Goal: Task Accomplishment & Management: Complete application form

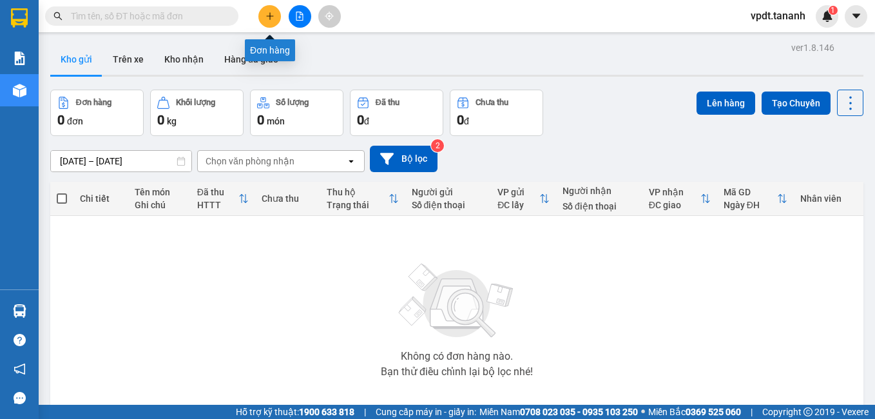
click at [269, 21] on button at bounding box center [269, 16] width 23 height 23
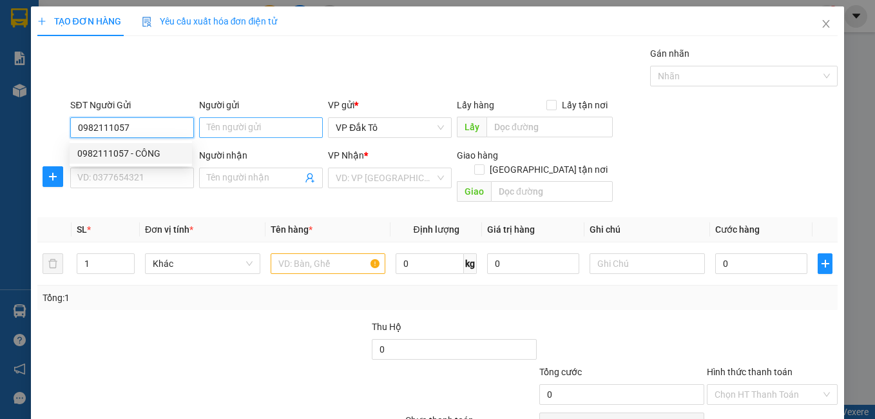
type input "0982111057"
click at [269, 133] on input "Người gửi" at bounding box center [261, 127] width 124 height 21
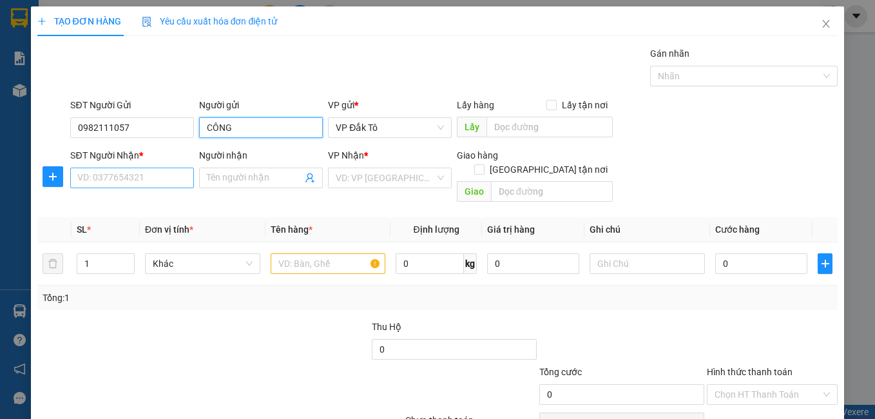
type input "CÔNG"
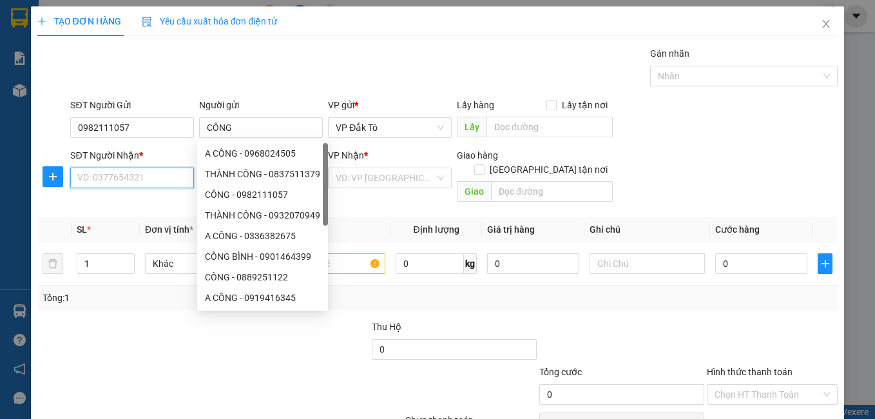
click at [112, 179] on input "SĐT Người Nhận *" at bounding box center [132, 178] width 124 height 21
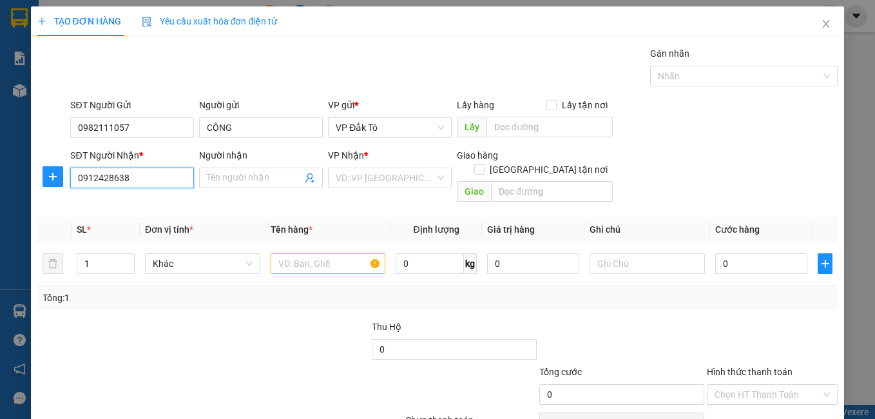
click at [105, 178] on input "0912428638" at bounding box center [132, 178] width 124 height 21
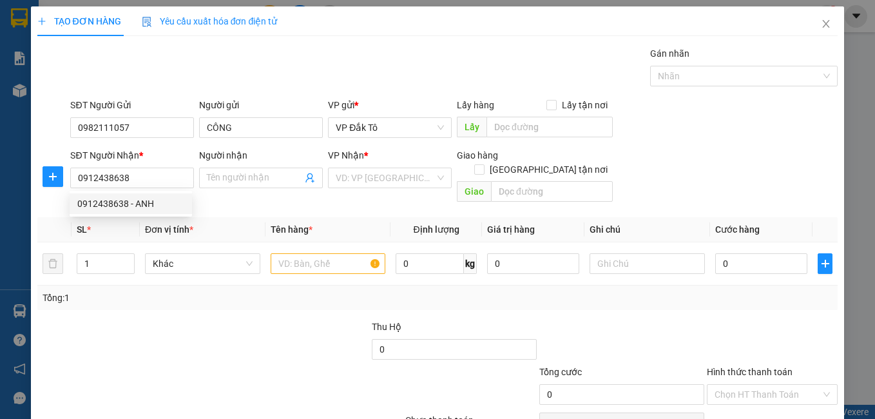
click at [191, 320] on div at bounding box center [120, 342] width 168 height 45
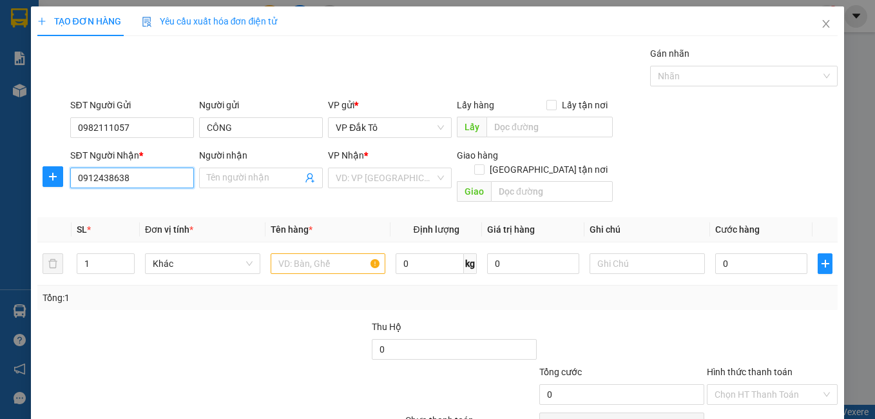
drag, startPoint x: 130, startPoint y: 180, endPoint x: 30, endPoint y: 188, distance: 100.2
click at [30, 188] on div "TẠO ĐƠN HÀNG Yêu cầu xuất hóa đơn điện tử Transit Pickup Surcharge Ids Transit …" at bounding box center [437, 209] width 875 height 419
type input "9"
type input "0912438638"
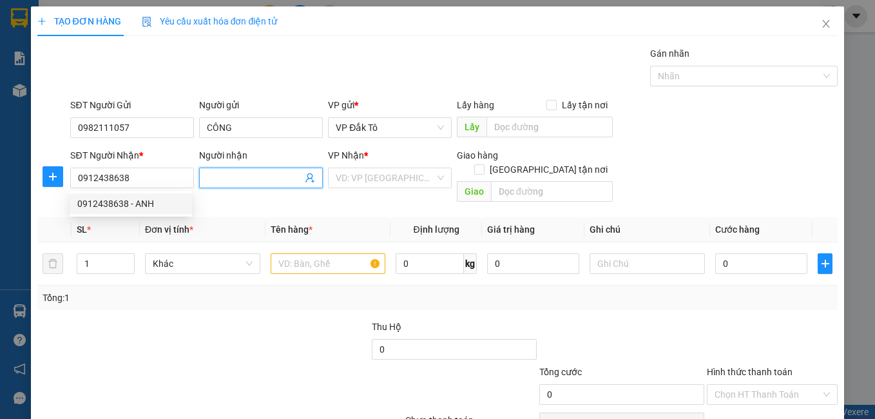
click at [245, 171] on input "Người nhận" at bounding box center [254, 178] width 95 height 14
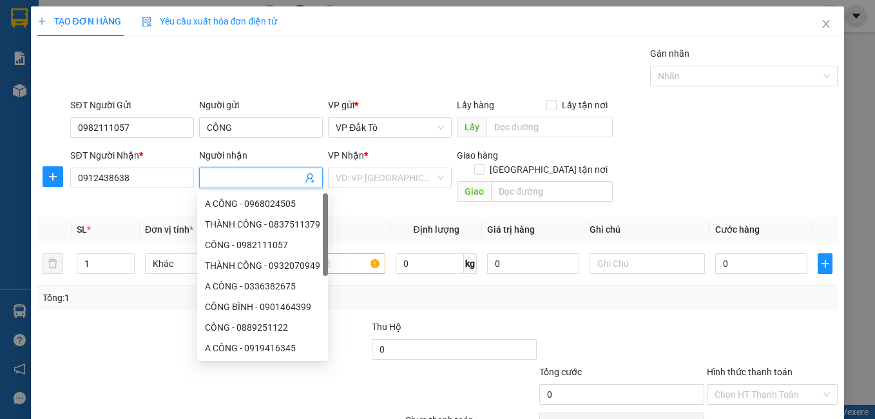
type input "D"
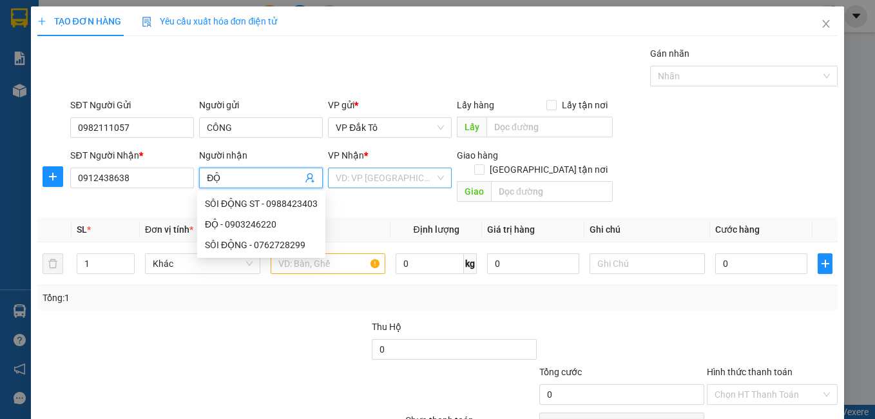
type input "ĐỘ"
click at [349, 178] on input "search" at bounding box center [385, 177] width 99 height 19
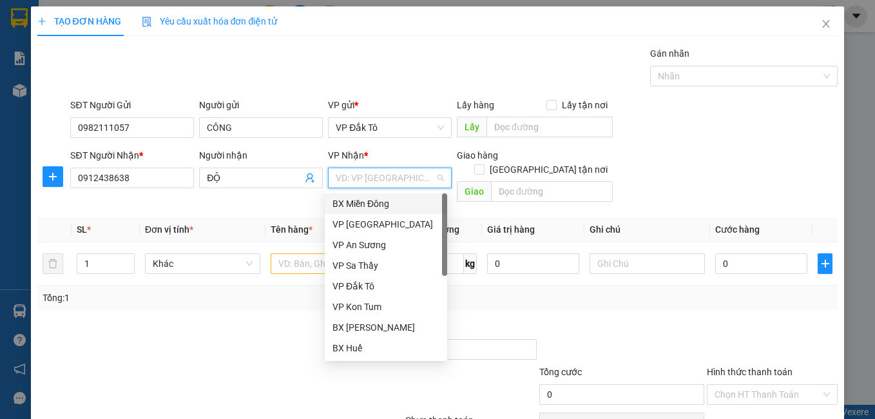
click at [362, 211] on div "BX Miền Đông" at bounding box center [386, 203] width 122 height 21
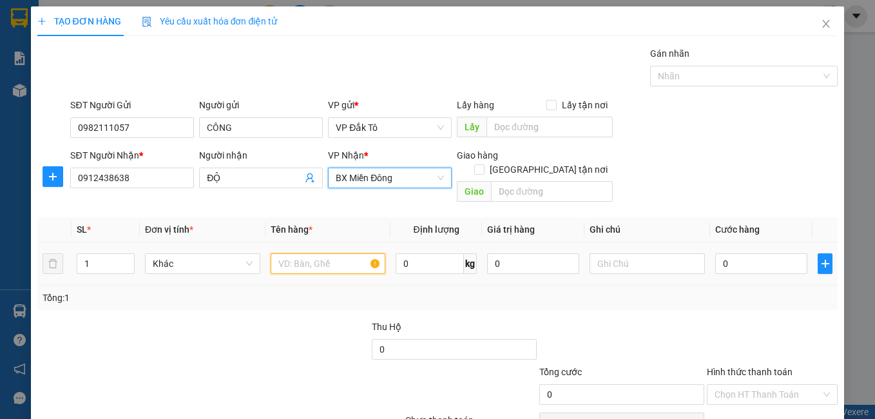
click at [303, 253] on input "text" at bounding box center [328, 263] width 115 height 21
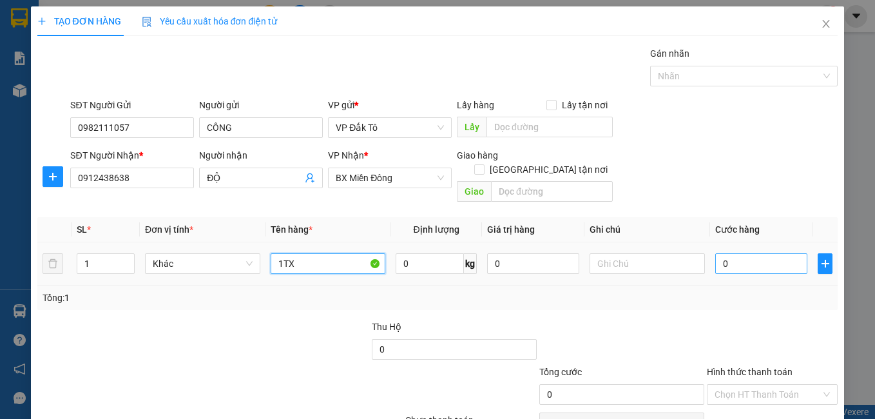
type input "1TX"
click at [776, 253] on input "0" at bounding box center [761, 263] width 92 height 21
type input "5"
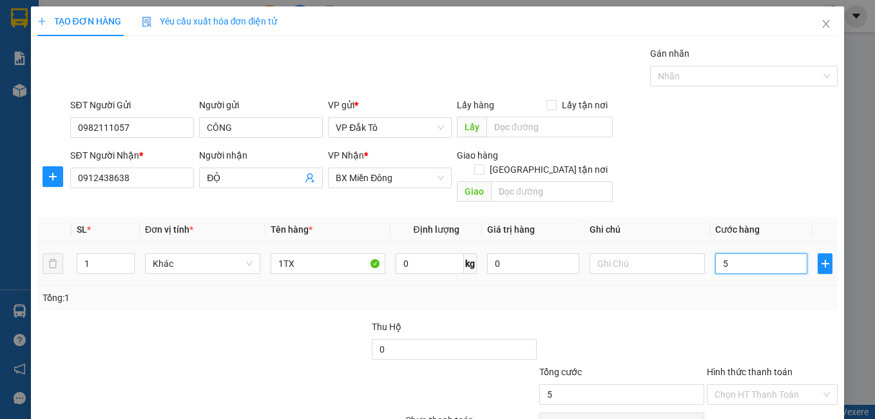
type input "50"
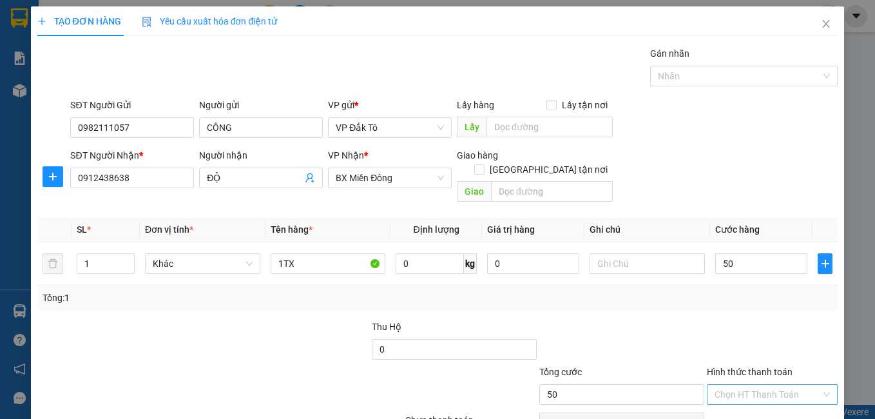
type input "50.000"
click at [782, 385] on input "Hình thức thanh toán" at bounding box center [768, 394] width 107 height 19
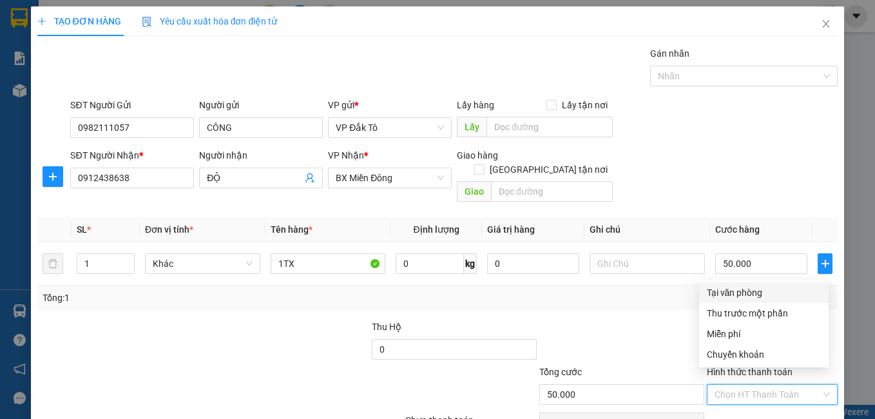
click at [738, 293] on div "Tại văn phòng" at bounding box center [764, 293] width 114 height 14
type input "0"
click at [651, 320] on div at bounding box center [622, 342] width 168 height 45
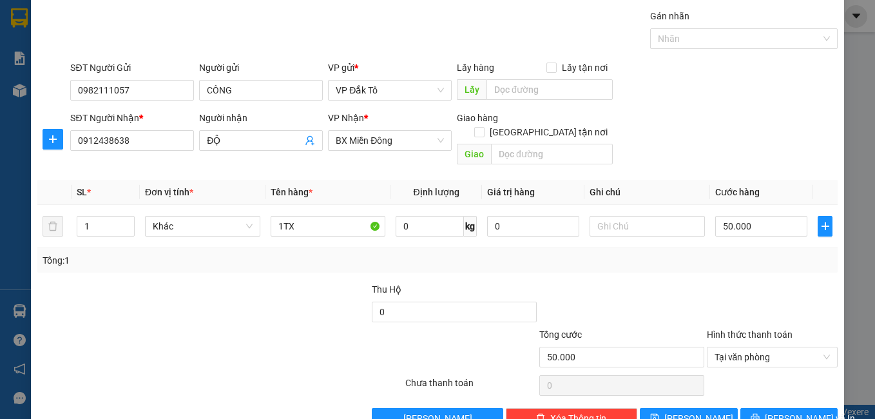
scroll to position [58, 0]
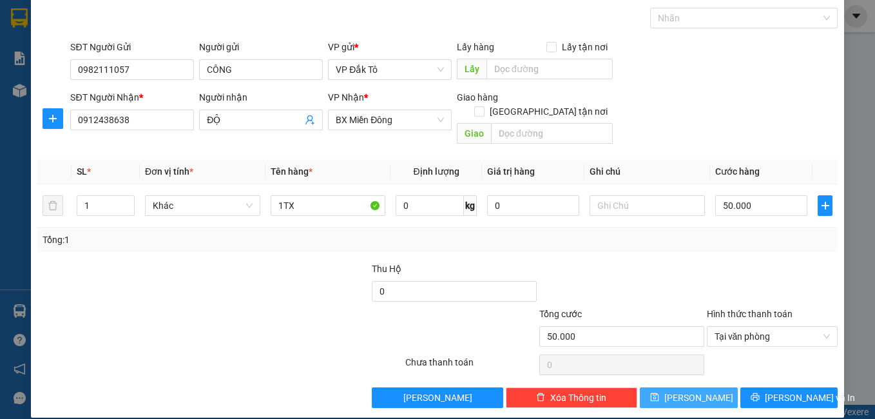
click at [659, 393] on icon "save" at bounding box center [654, 397] width 9 height 9
type input "0"
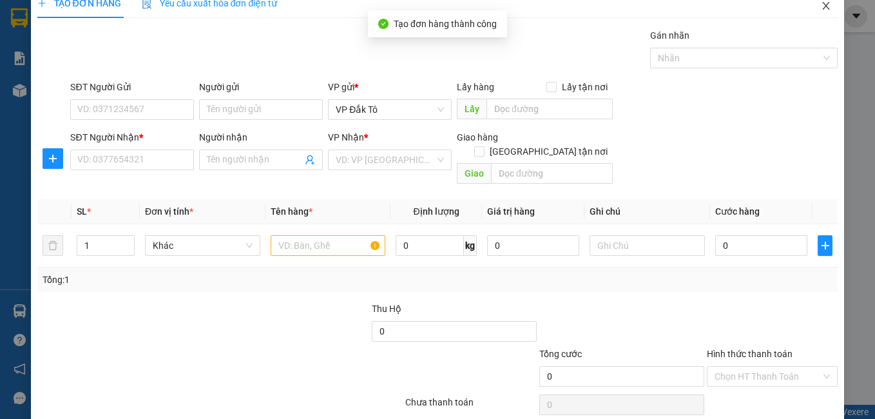
scroll to position [0, 0]
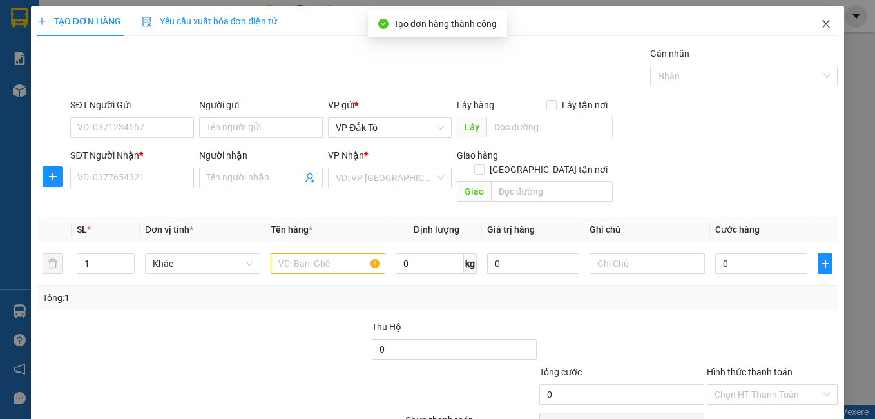
click at [821, 21] on icon "close" at bounding box center [826, 24] width 10 height 10
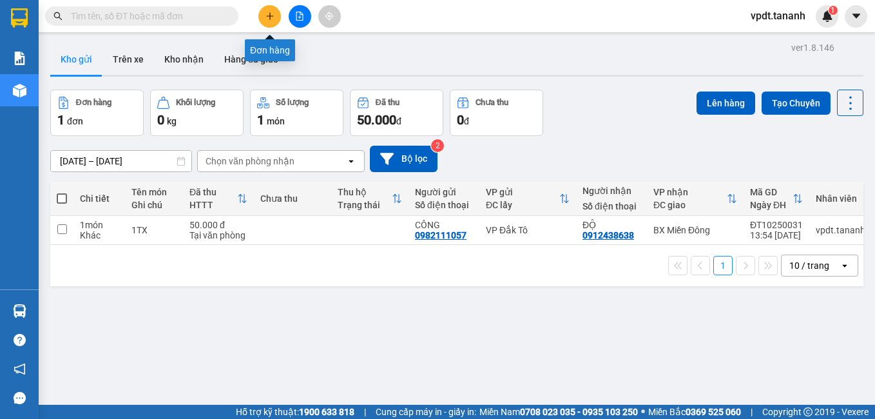
click at [266, 14] on icon "plus" at bounding box center [270, 16] width 9 height 9
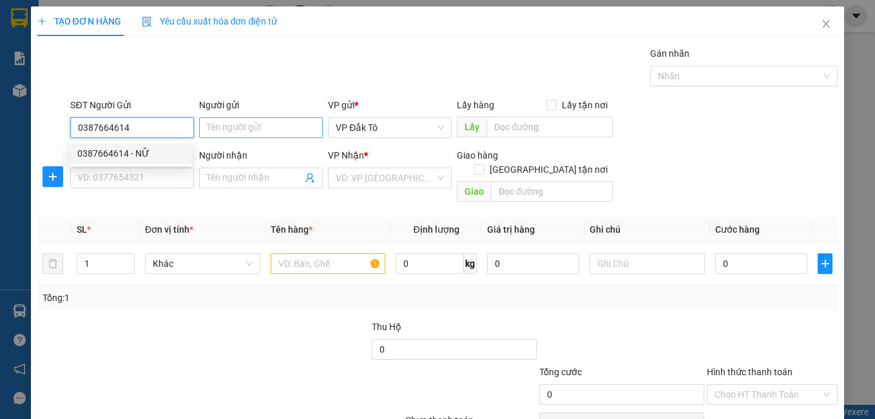
type input "0387664614"
click at [271, 134] on input "Người gửi" at bounding box center [261, 127] width 124 height 21
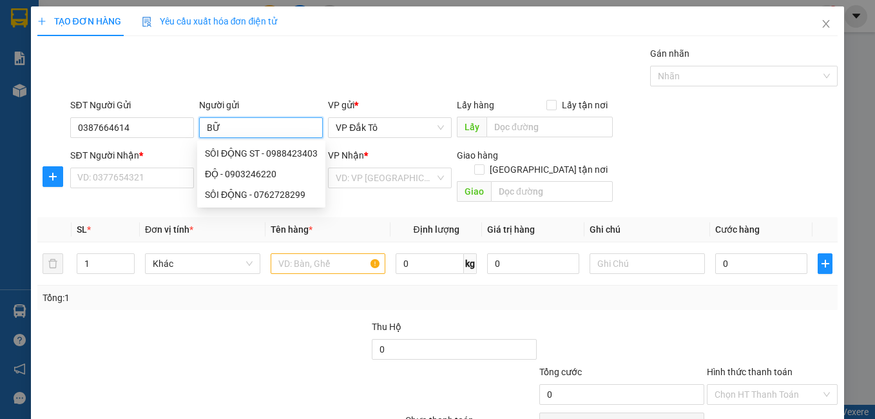
type input "B"
type input "NỮ"
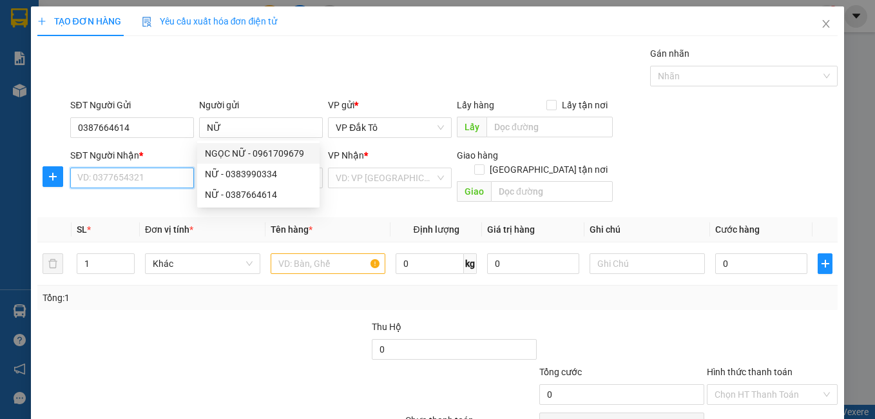
click at [141, 177] on input "SĐT Người Nhận *" at bounding box center [132, 178] width 124 height 21
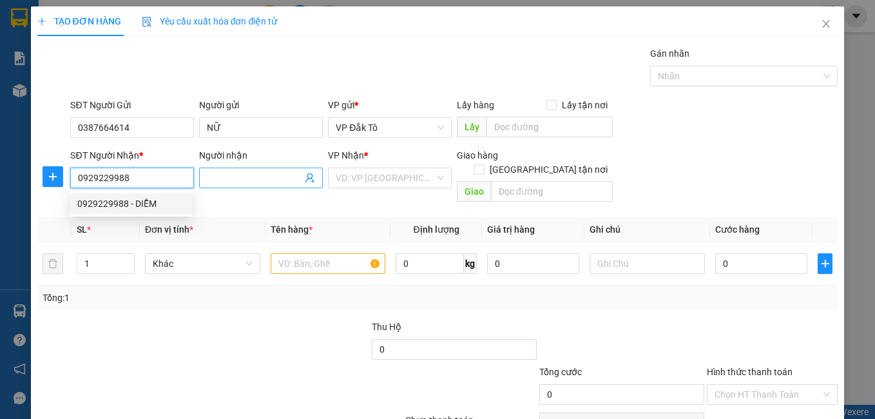
type input "0929229988"
click at [253, 180] on input "Người nhận" at bounding box center [254, 178] width 95 height 14
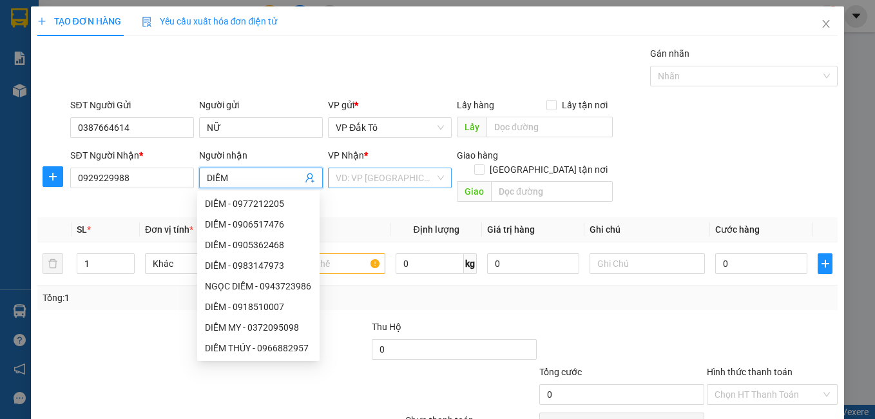
type input "DIỄM"
click at [375, 181] on input "search" at bounding box center [385, 177] width 99 height 19
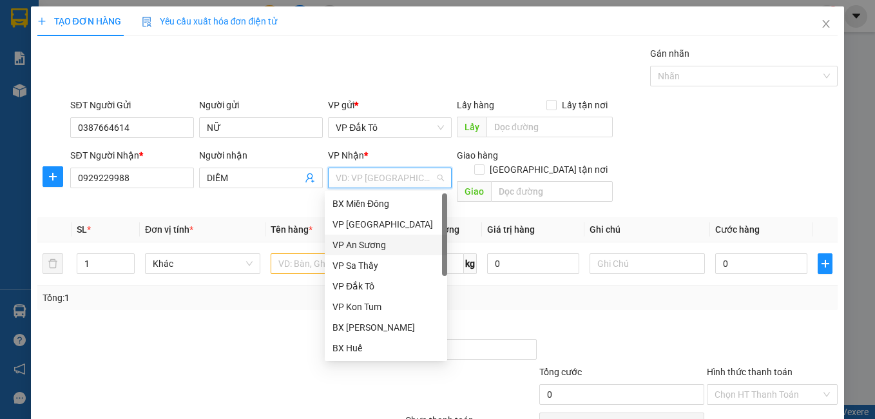
click at [375, 246] on div "VP An Sương" at bounding box center [386, 245] width 107 height 14
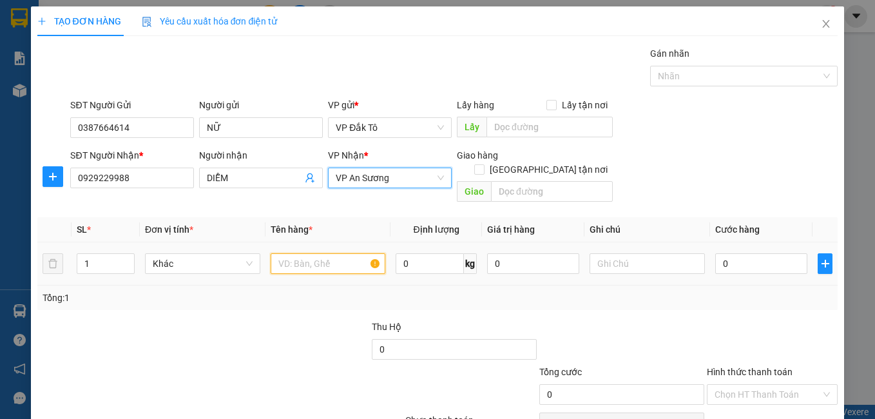
click at [317, 253] on input "text" at bounding box center [328, 263] width 115 height 21
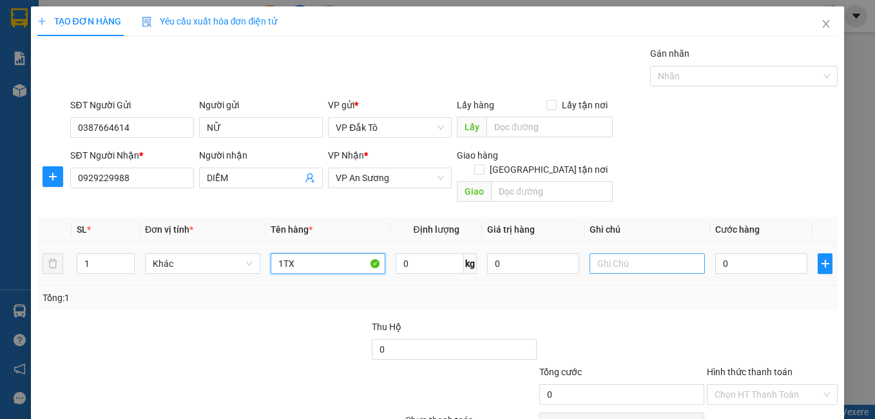
type input "1TX"
click at [637, 253] on input "text" at bounding box center [647, 263] width 115 height 21
type input "HÀNG GIÁ TRỊ CAO"
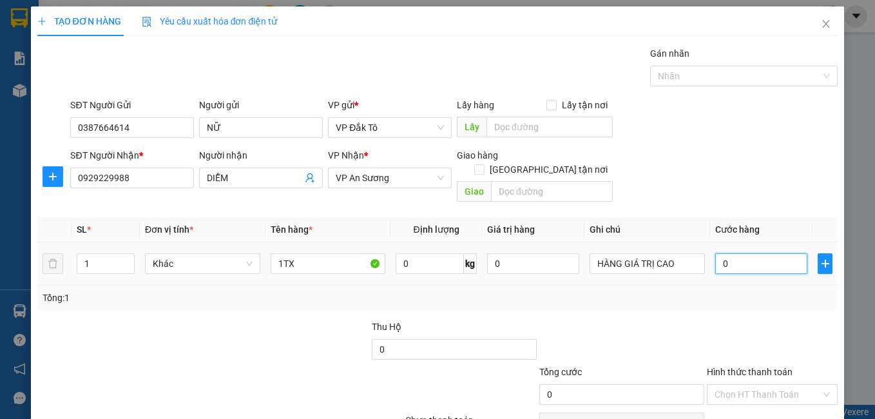
click at [747, 258] on input "0" at bounding box center [761, 263] width 92 height 21
type input "2"
type input "20"
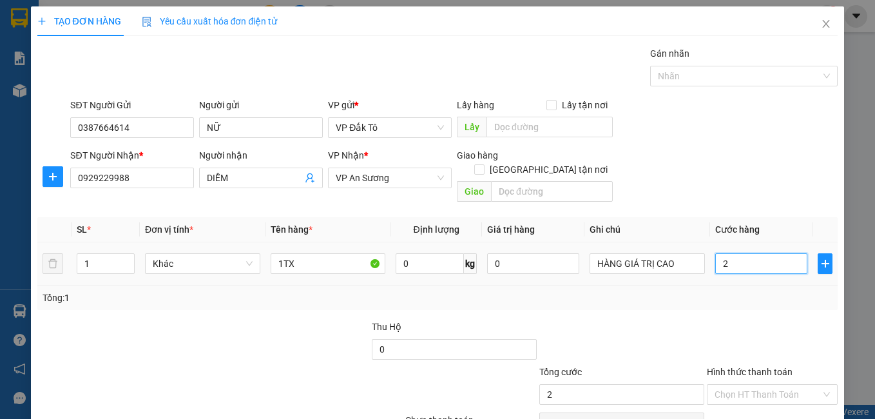
type input "20"
type input "200"
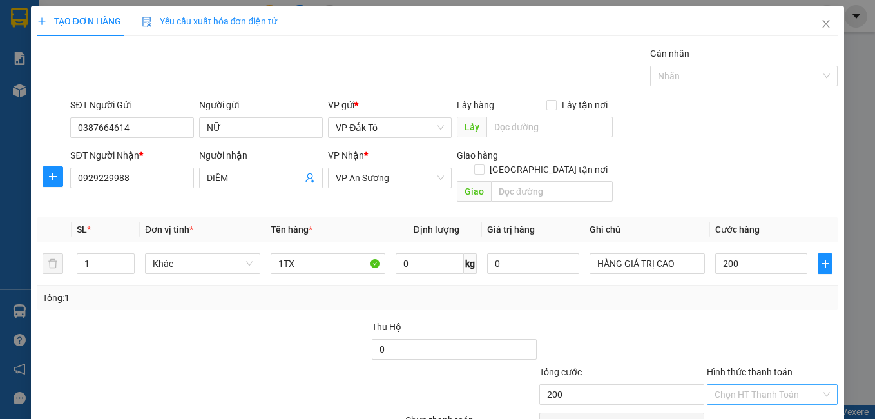
type input "200.000"
click at [737, 387] on input "Hình thức thanh toán" at bounding box center [768, 394] width 107 height 19
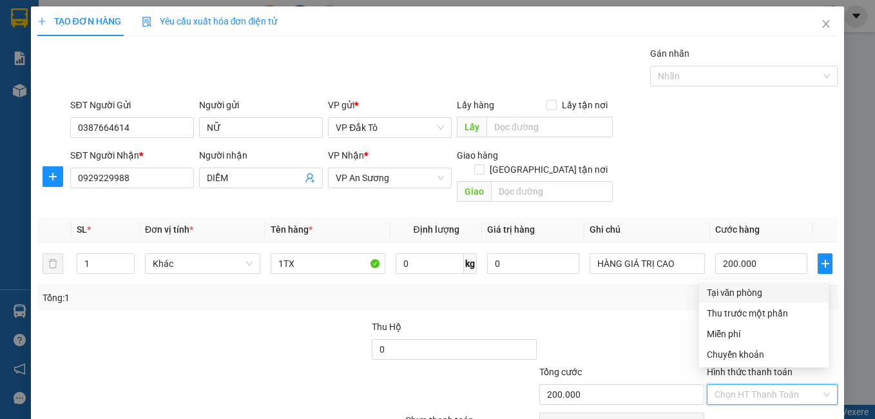
click at [739, 291] on div "Tại văn phòng" at bounding box center [764, 293] width 114 height 14
type input "0"
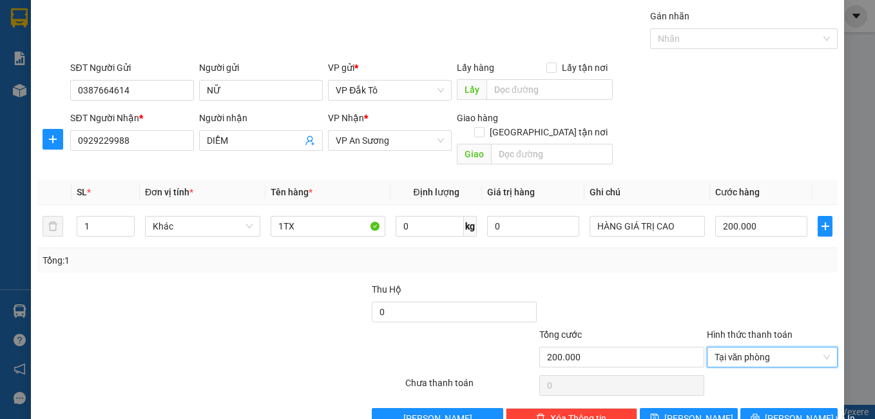
scroll to position [58, 0]
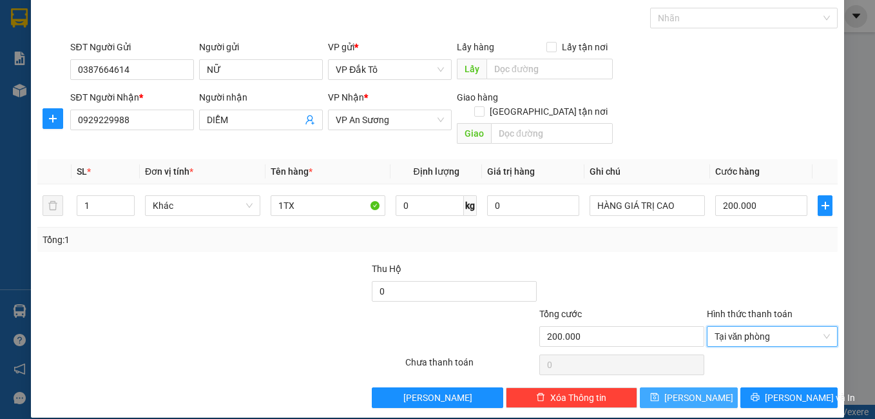
click at [679, 387] on button "[PERSON_NAME]" at bounding box center [689, 397] width 98 height 21
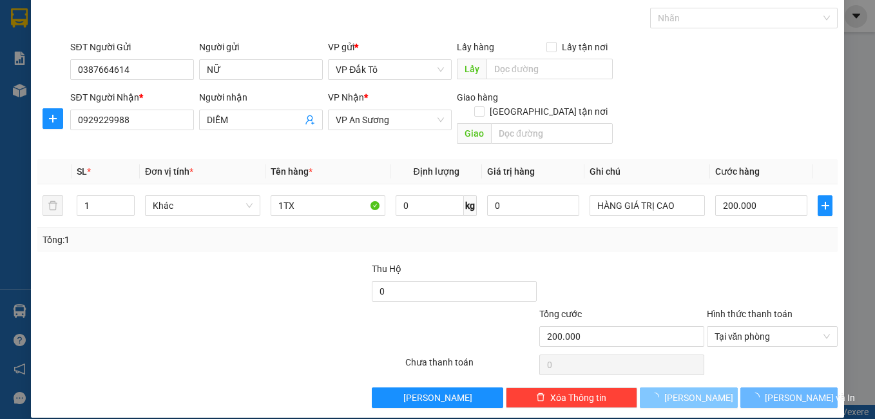
type input "0"
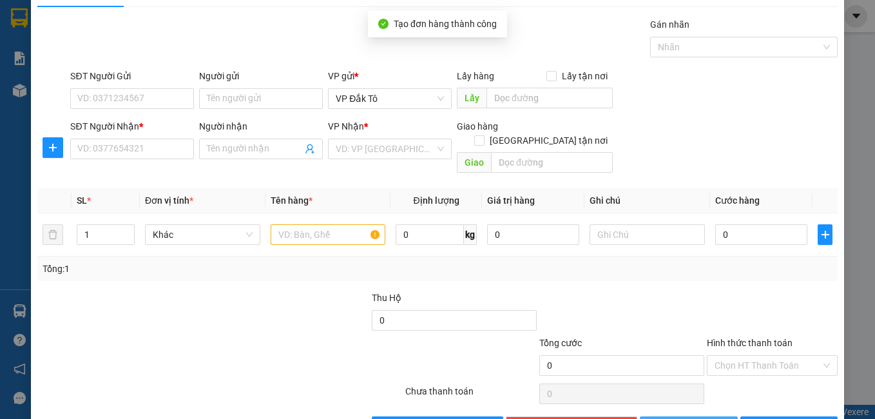
scroll to position [0, 0]
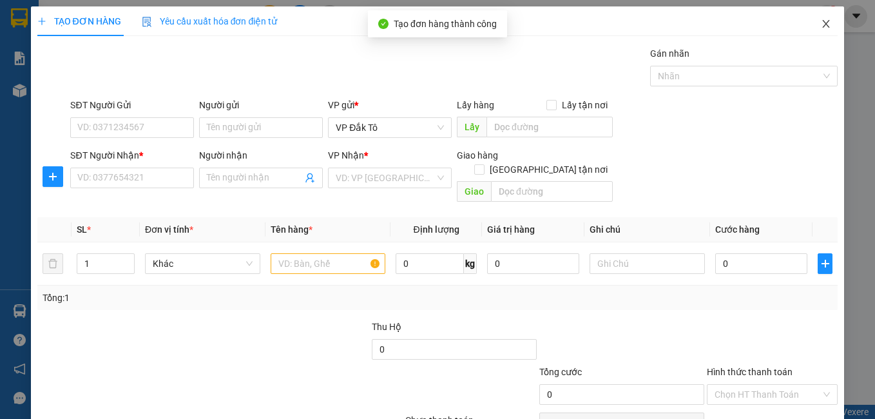
click at [821, 26] on icon "close" at bounding box center [826, 24] width 10 height 10
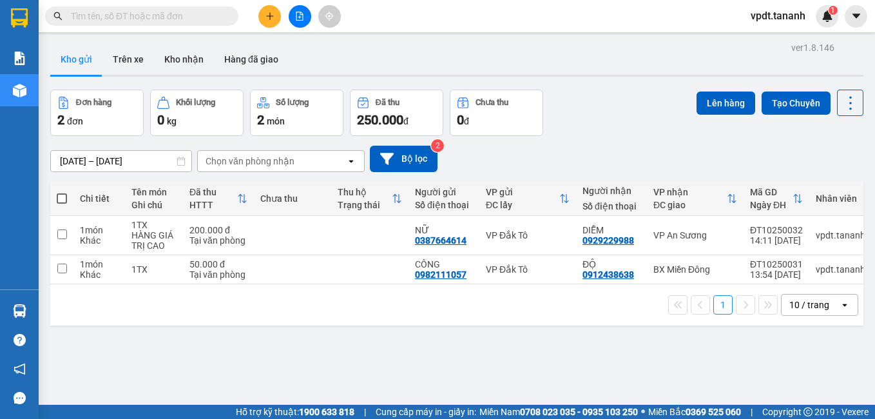
click at [272, 17] on icon "plus" at bounding box center [270, 16] width 9 height 9
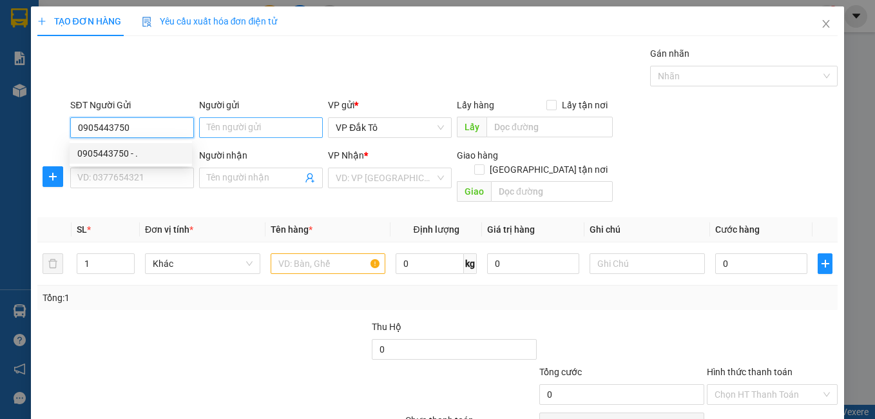
type input "0905443750"
drag, startPoint x: 244, startPoint y: 121, endPoint x: 251, endPoint y: 114, distance: 10.5
click at [250, 119] on input "Người gửi" at bounding box center [261, 127] width 124 height 21
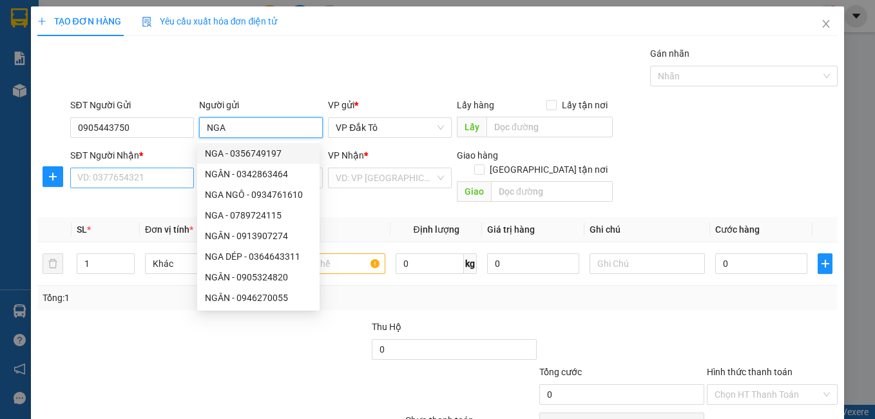
type input "NGA"
click at [152, 182] on input "SĐT Người Nhận *" at bounding box center [132, 178] width 124 height 21
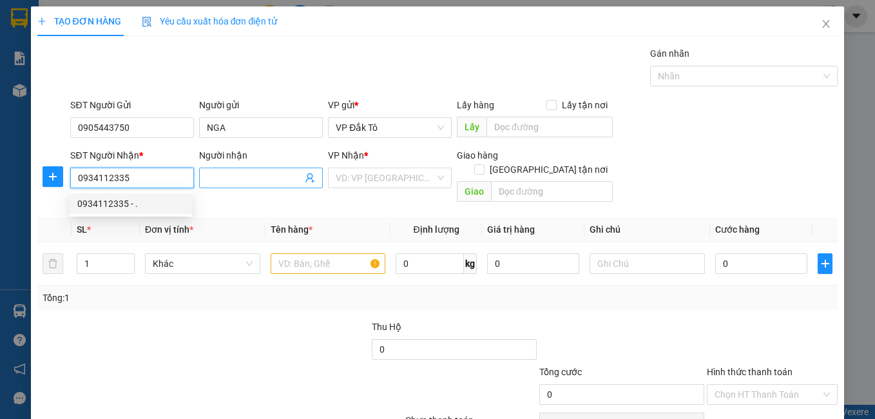
type input "0934112335"
click at [220, 175] on input "Người nhận" at bounding box center [254, 178] width 95 height 14
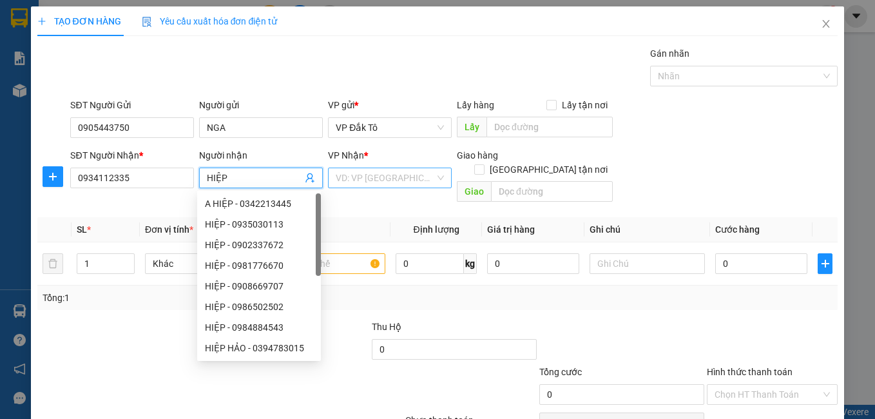
type input "HIỆP"
click at [378, 183] on input "search" at bounding box center [385, 177] width 99 height 19
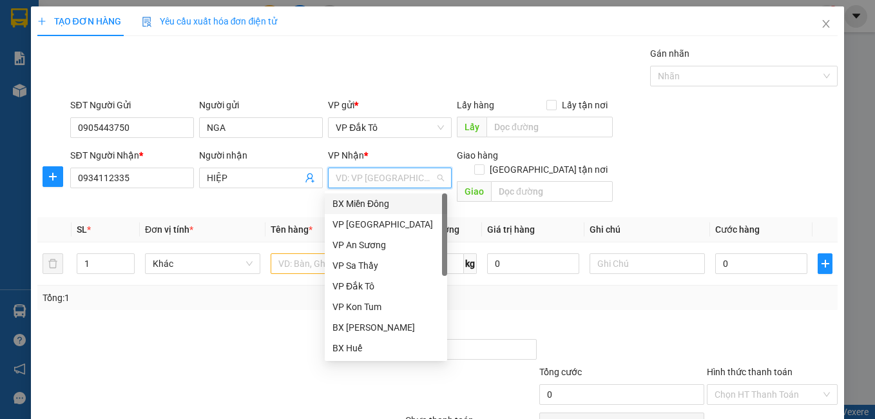
click at [375, 206] on div "BX Miền Đông" at bounding box center [386, 204] width 107 height 14
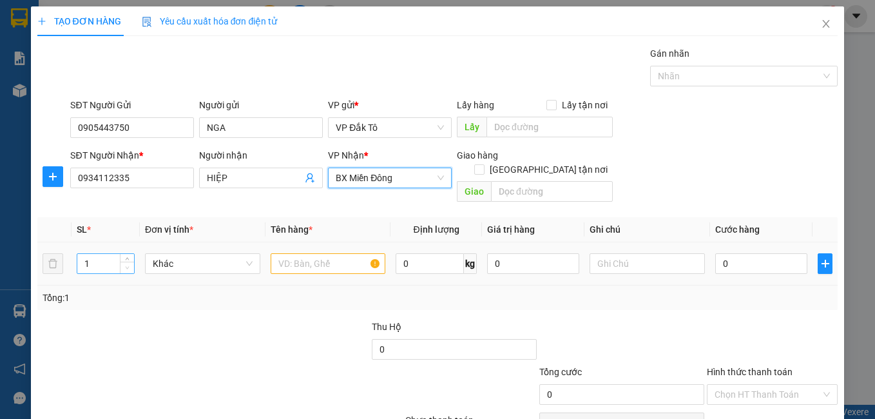
click at [129, 264] on span "down" at bounding box center [128, 268] width 8 height 8
type input "2"
click at [128, 258] on icon "up" at bounding box center [127, 260] width 5 height 5
click at [329, 253] on input "text" at bounding box center [328, 263] width 115 height 21
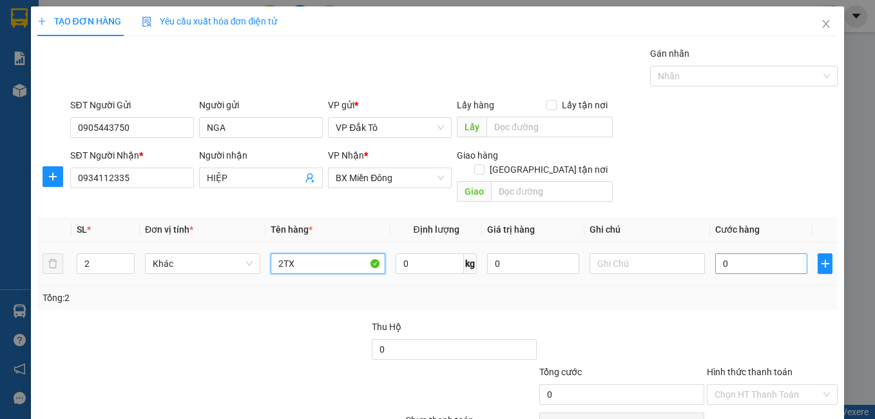
type input "2TX"
click at [739, 253] on input "0" at bounding box center [761, 263] width 92 height 21
type input "1"
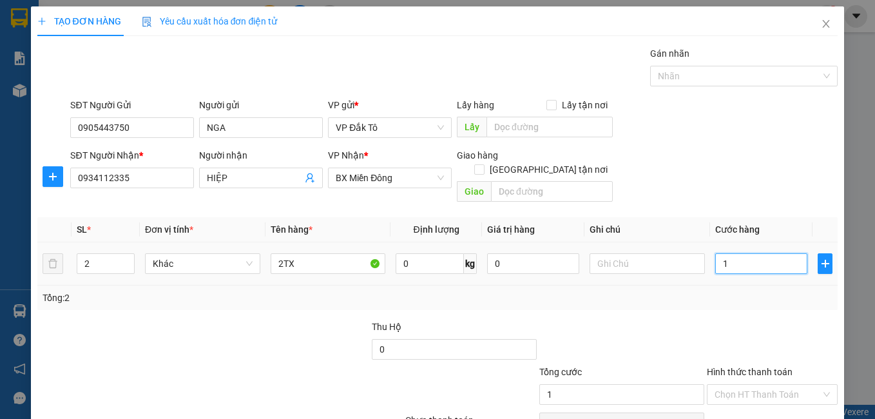
type input "10"
type input "100"
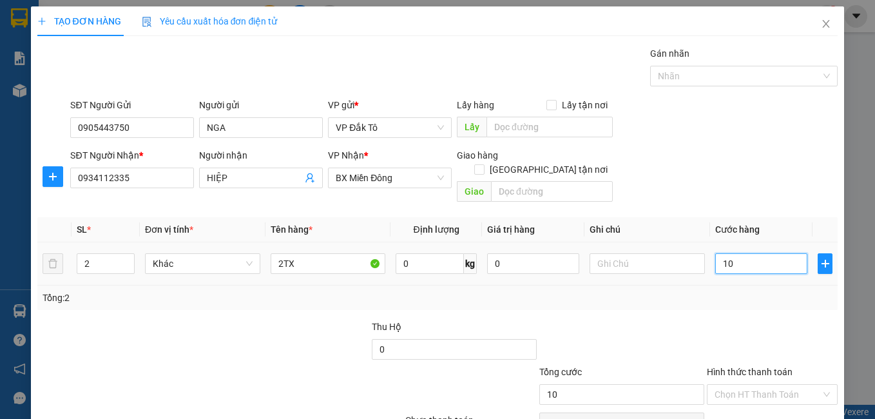
type input "100"
type input "100.000"
click at [485, 164] on span at bounding box center [479, 169] width 10 height 10
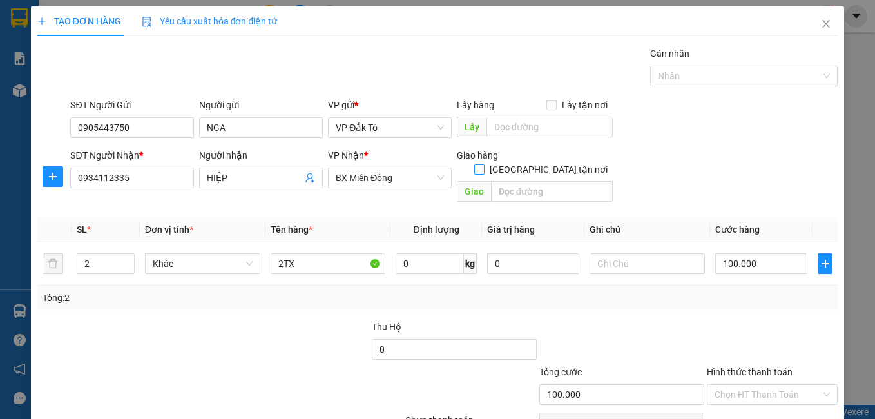
click at [483, 164] on input "[GEOGRAPHIC_DATA] tận nơi" at bounding box center [478, 168] width 9 height 9
checkbox input "true"
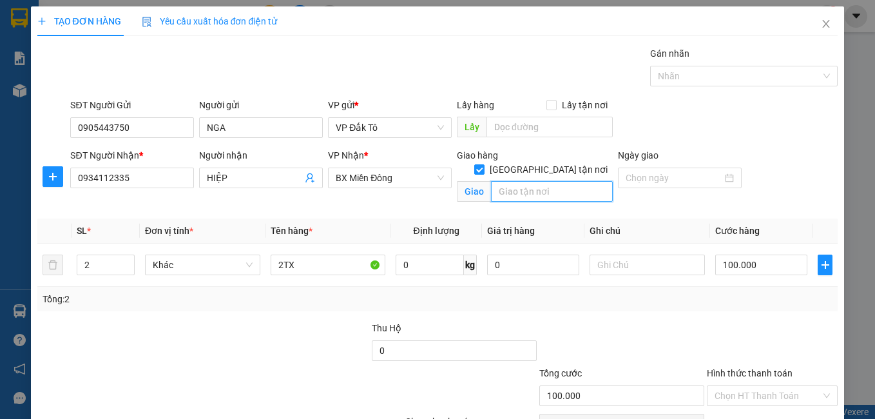
click at [521, 181] on input "text" at bounding box center [552, 191] width 122 height 21
type input "GTN/CR=120K"
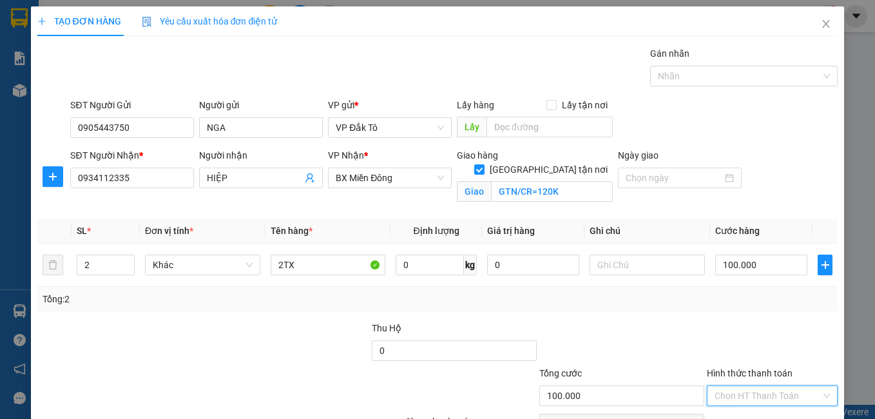
click at [726, 400] on input "Hình thức thanh toán" at bounding box center [768, 395] width 107 height 19
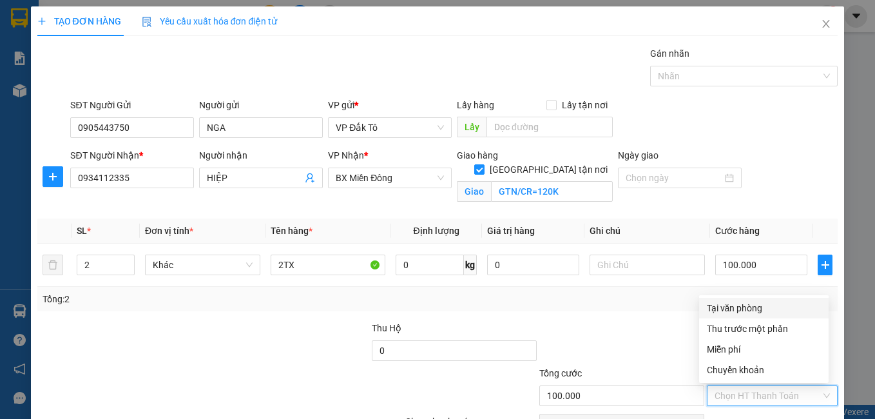
click at [721, 308] on div "Tại văn phòng" at bounding box center [764, 308] width 114 height 14
type input "0"
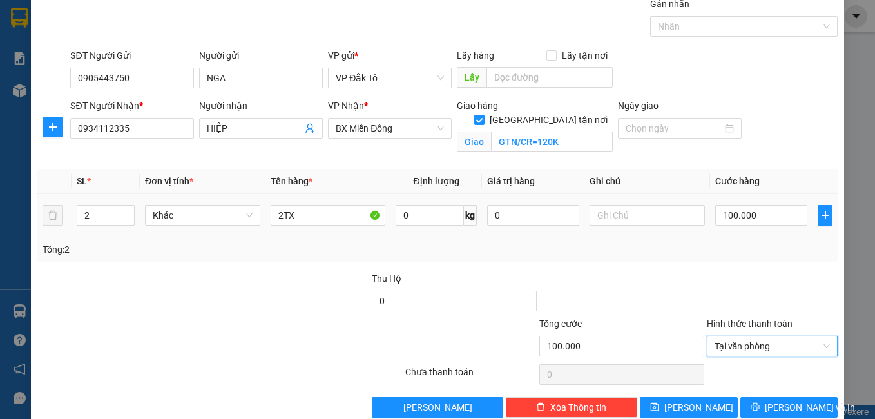
scroll to position [64, 0]
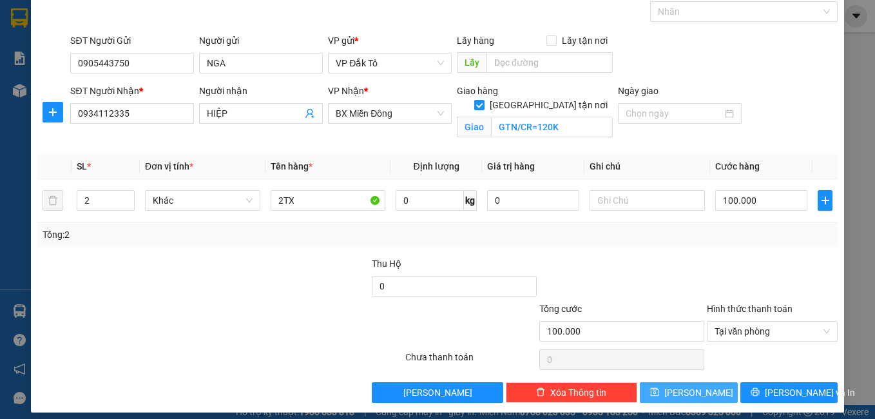
click at [691, 395] on span "[PERSON_NAME]" at bounding box center [699, 392] width 69 height 14
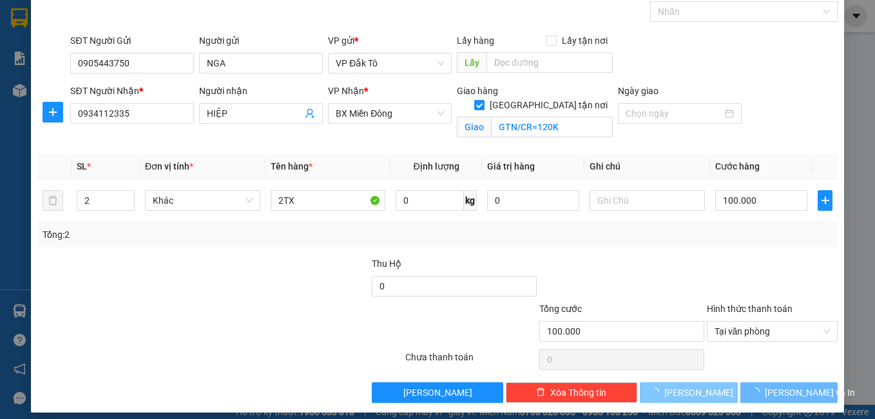
checkbox input "false"
type input "1"
type input "0"
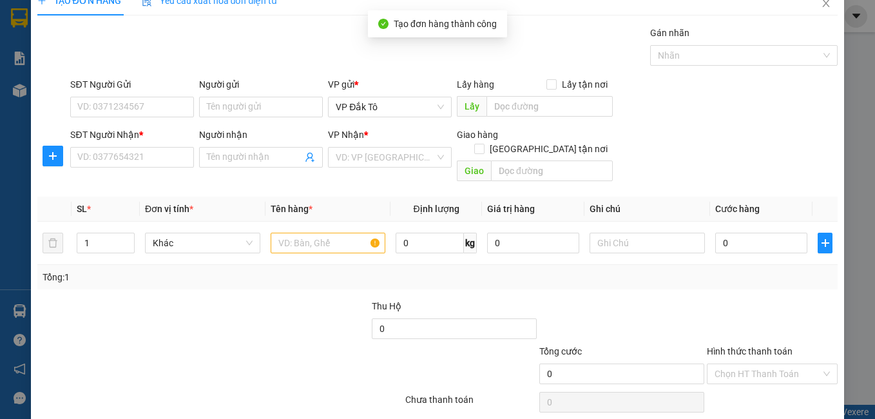
scroll to position [0, 0]
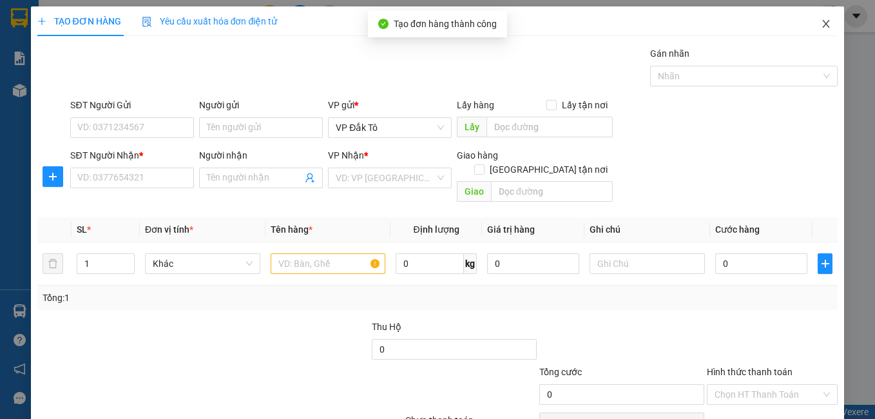
click at [823, 21] on icon "close" at bounding box center [826, 24] width 7 height 8
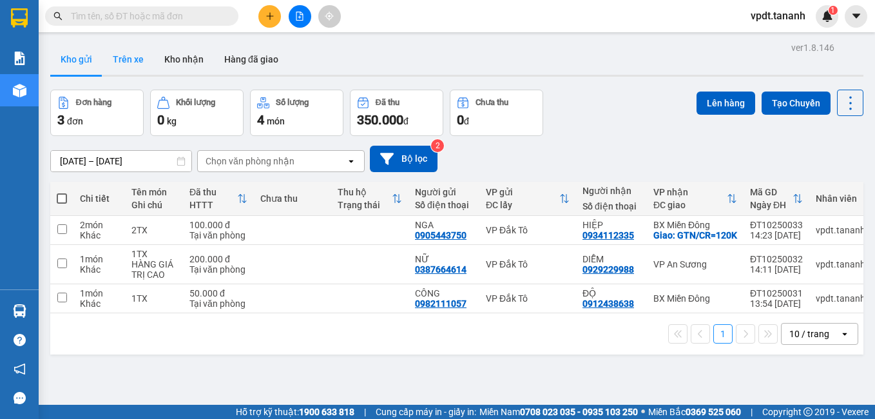
click at [134, 55] on button "Trên xe" at bounding box center [128, 59] width 52 height 31
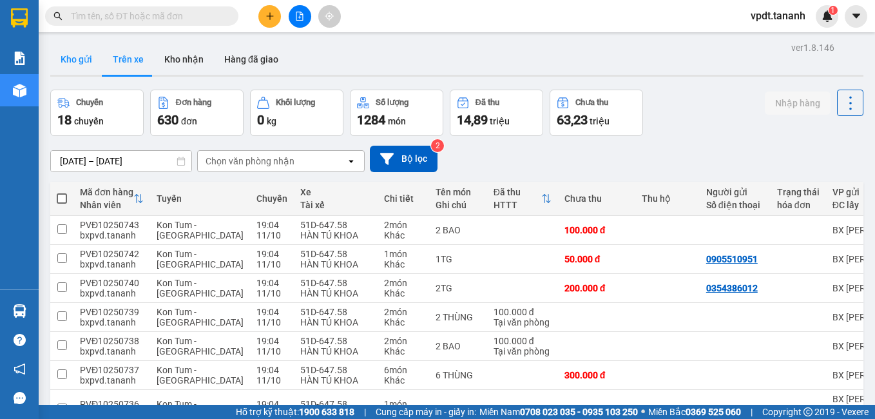
click at [77, 55] on button "Kho gửi" at bounding box center [76, 59] width 52 height 31
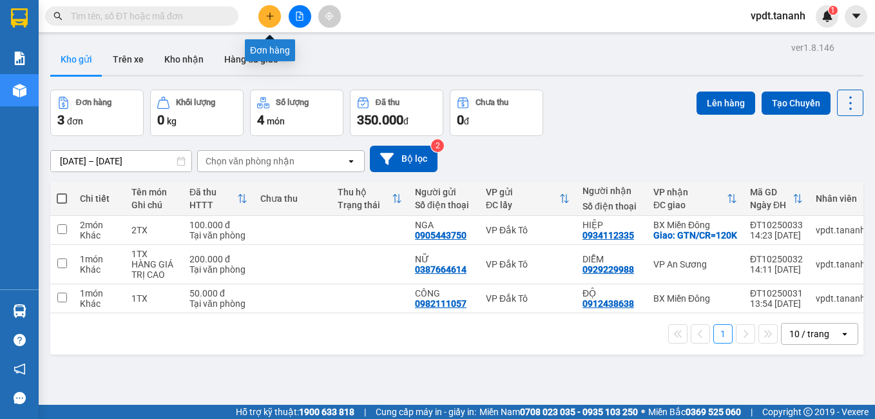
click at [262, 15] on button at bounding box center [269, 16] width 23 height 23
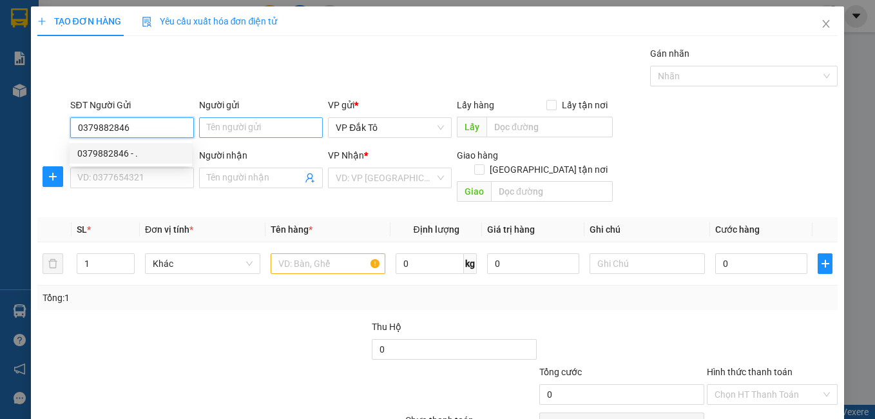
type input "0379882846"
click at [244, 130] on input "Người gửi" at bounding box center [261, 127] width 124 height 21
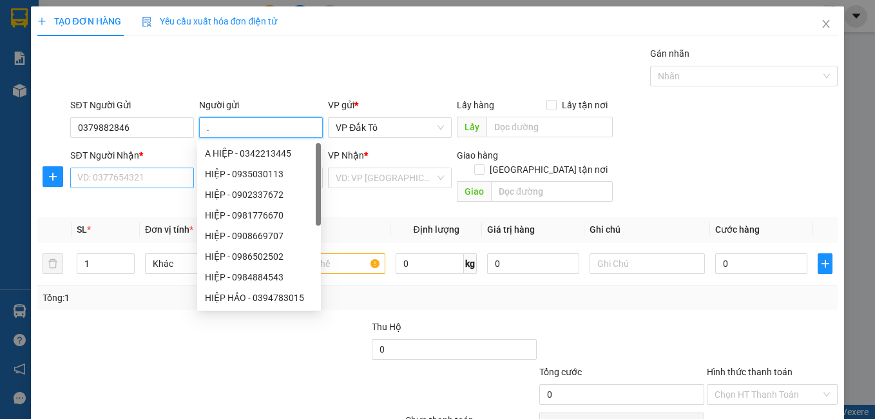
type input "."
click at [122, 181] on input "SĐT Người Nhận *" at bounding box center [132, 178] width 124 height 21
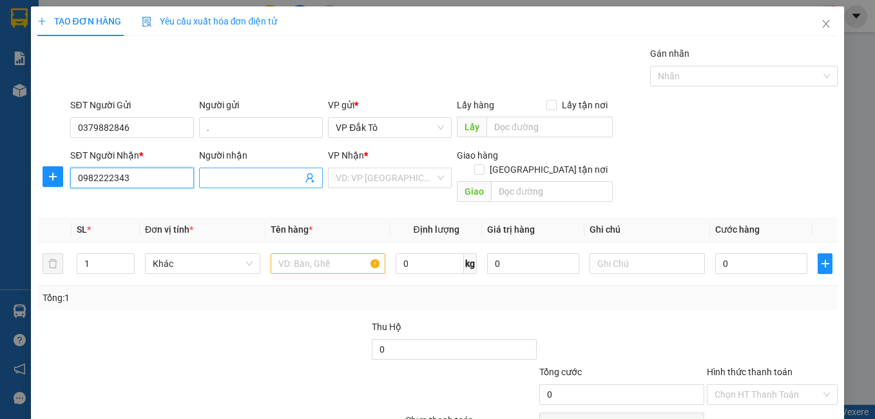
type input "0982222343"
click at [259, 180] on input "Người nhận" at bounding box center [254, 178] width 95 height 14
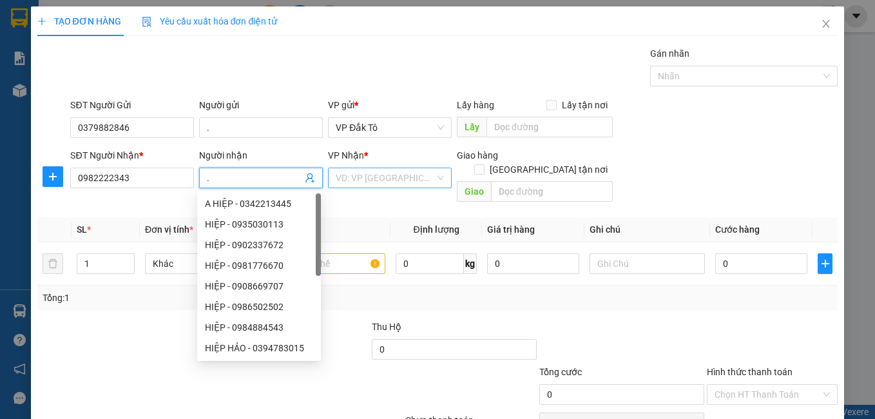
type input "."
click at [385, 173] on input "search" at bounding box center [385, 177] width 99 height 19
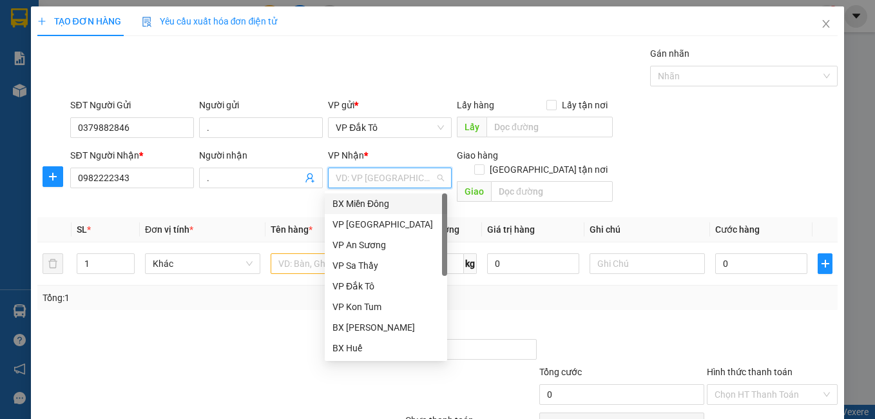
scroll to position [129, 0]
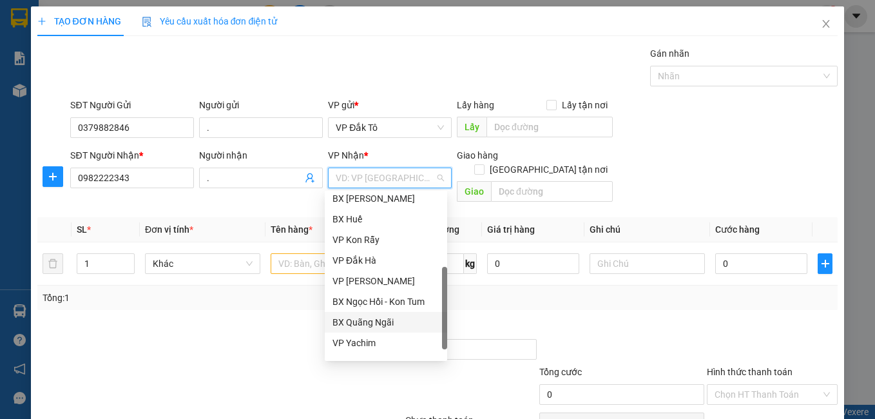
click at [384, 323] on div "BX Quãng Ngãi" at bounding box center [386, 322] width 107 height 14
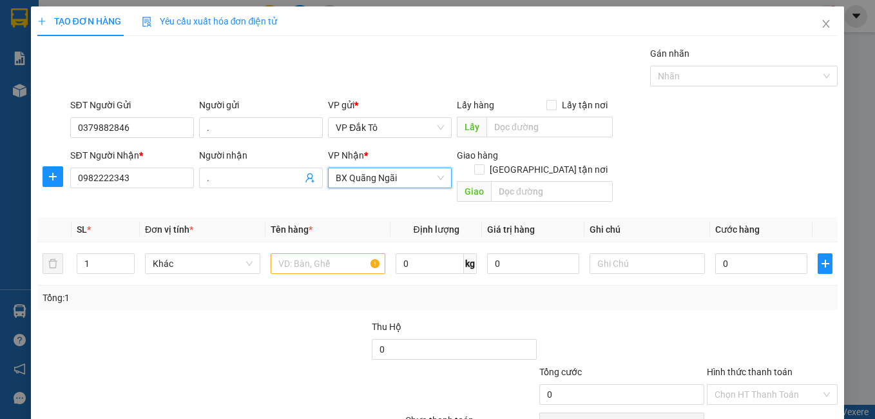
click at [415, 183] on span "BX Quãng Ngãi" at bounding box center [390, 177] width 108 height 19
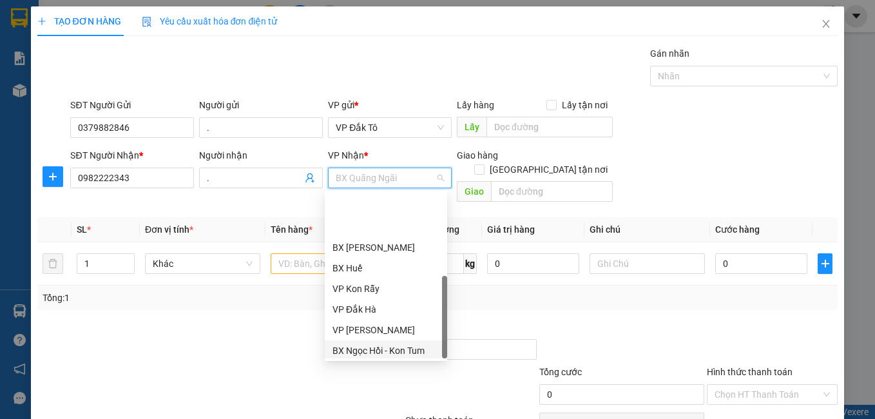
scroll to position [144, 0]
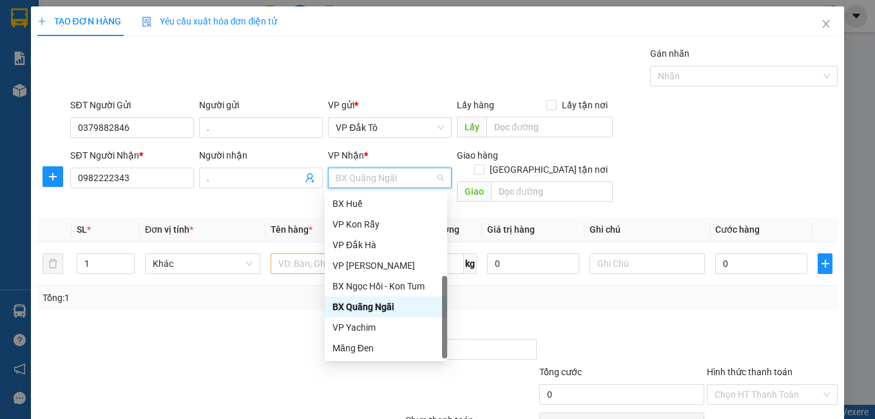
click at [379, 304] on div "BX Quãng Ngãi" at bounding box center [386, 307] width 107 height 14
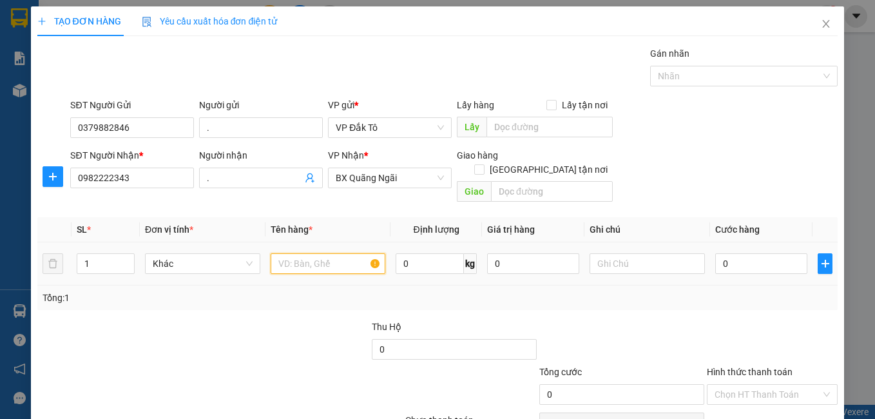
click at [324, 253] on input "text" at bounding box center [328, 263] width 115 height 21
type input "1TG"
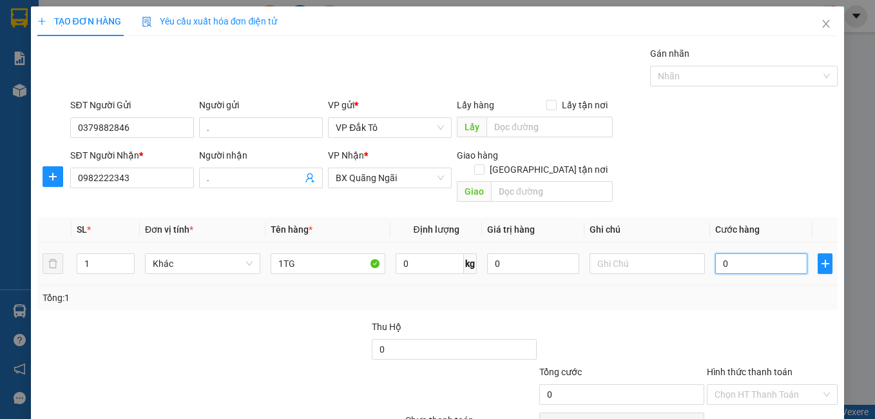
click at [753, 253] on input "0" at bounding box center [761, 263] width 92 height 21
type input "1"
type input "10"
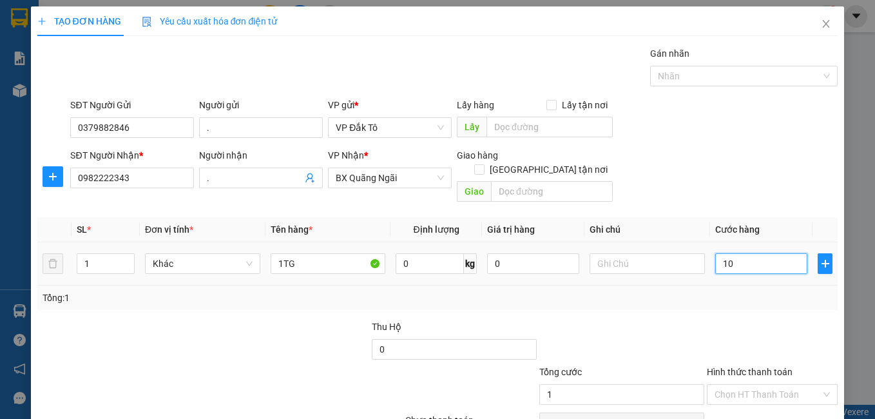
type input "10"
type input "100"
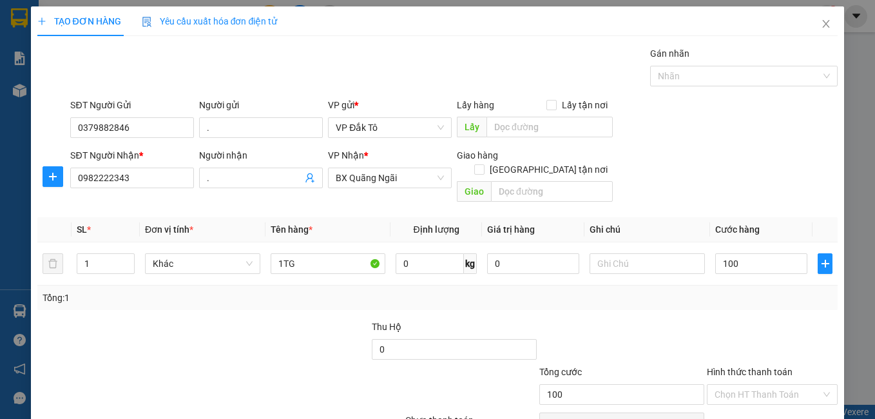
type input "100.000"
click at [722, 321] on div at bounding box center [773, 342] width 134 height 45
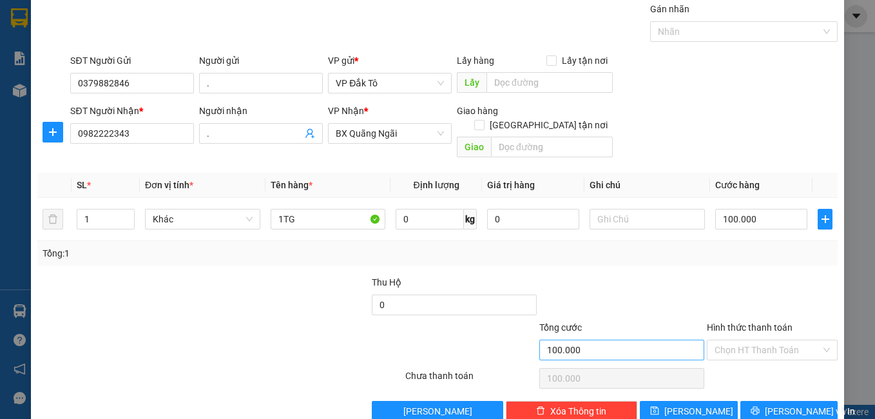
scroll to position [58, 0]
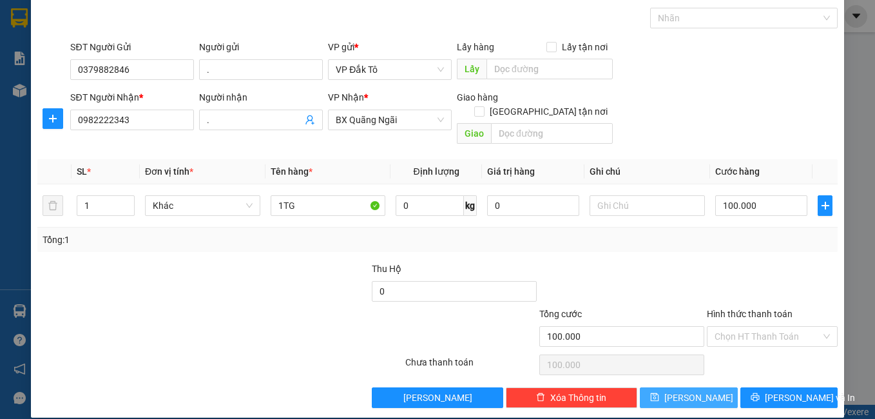
click at [688, 391] on span "[PERSON_NAME]" at bounding box center [699, 398] width 69 height 14
type input "0"
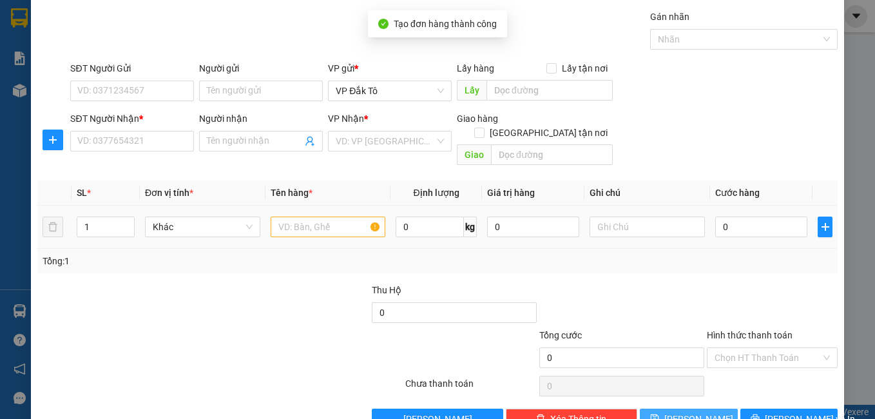
scroll to position [0, 0]
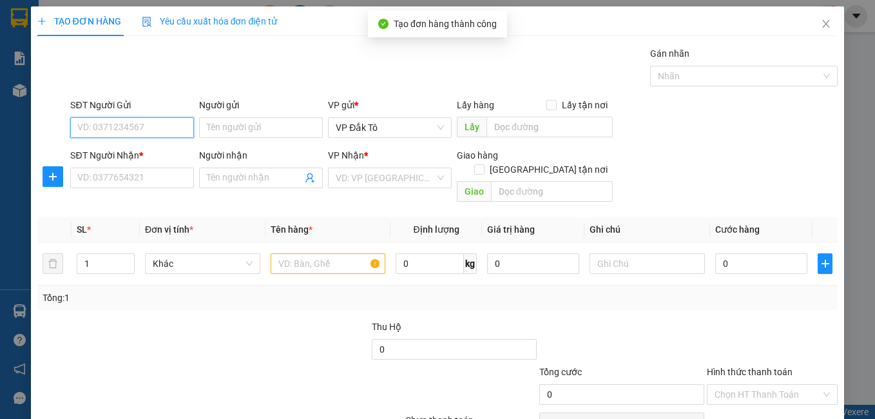
click at [135, 131] on input "SĐT Người Gửi" at bounding box center [132, 127] width 124 height 21
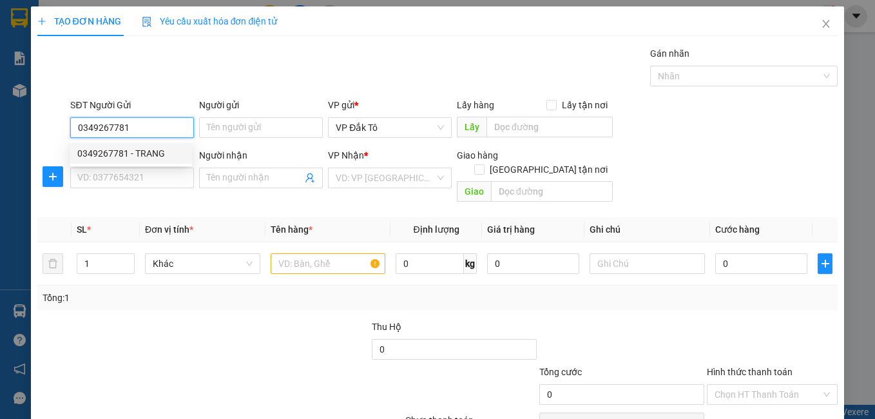
type input "0349267781"
click at [226, 113] on div "Người gửi" at bounding box center [261, 107] width 124 height 19
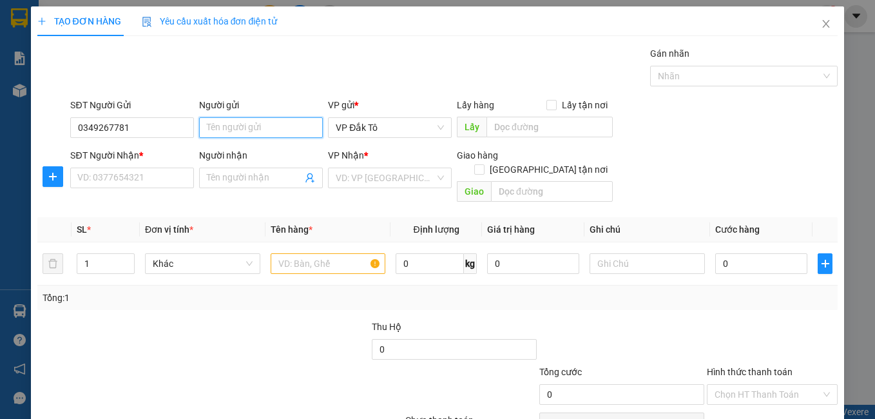
click at [235, 130] on input "Người gửi" at bounding box center [261, 127] width 124 height 21
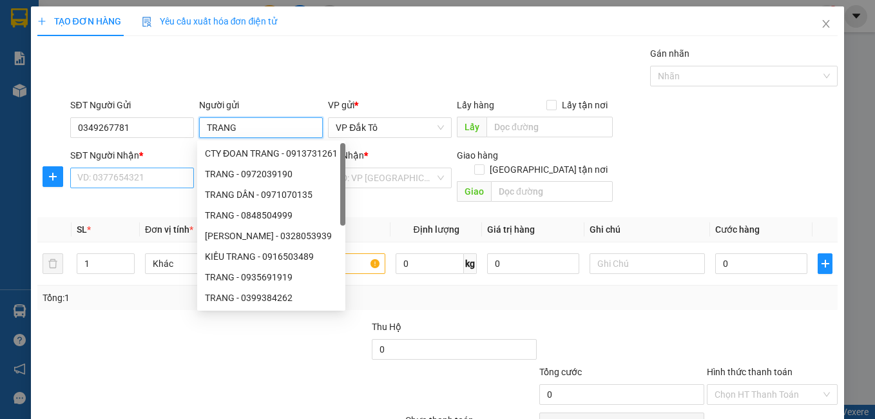
type input "TRANG"
click at [119, 179] on input "SĐT Người Nhận *" at bounding box center [132, 178] width 124 height 21
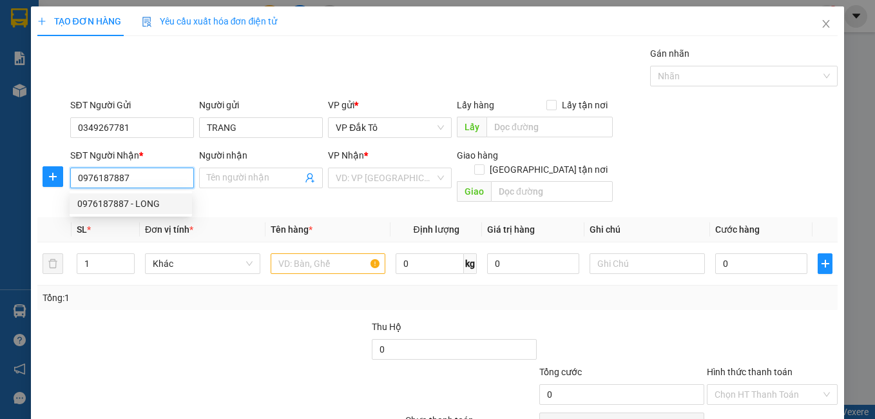
type input "0976187887"
click at [197, 173] on div "Người nhận Tên người nhận" at bounding box center [261, 177] width 129 height 59
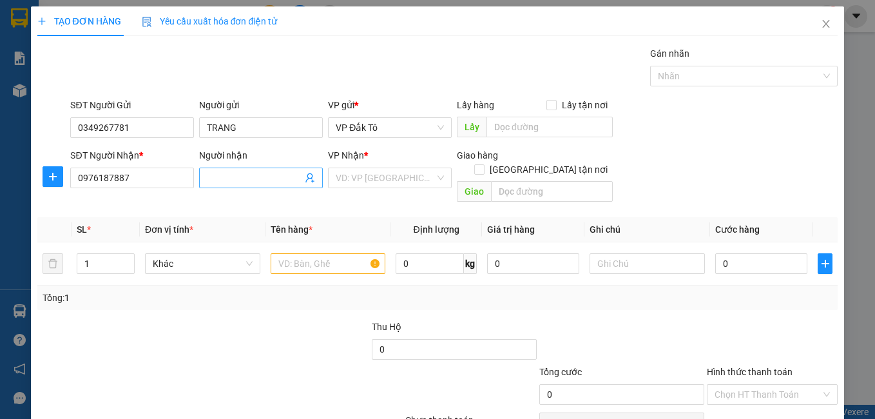
click at [233, 173] on input "Người nhận" at bounding box center [254, 178] width 95 height 14
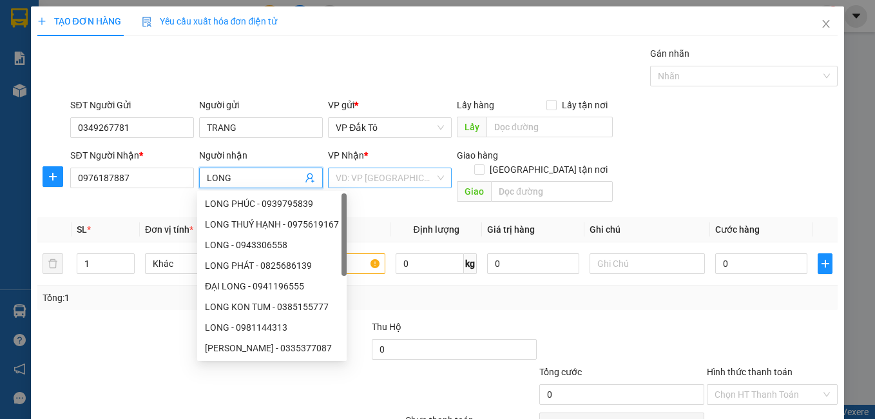
type input "LONG"
click at [394, 183] on input "search" at bounding box center [385, 177] width 99 height 19
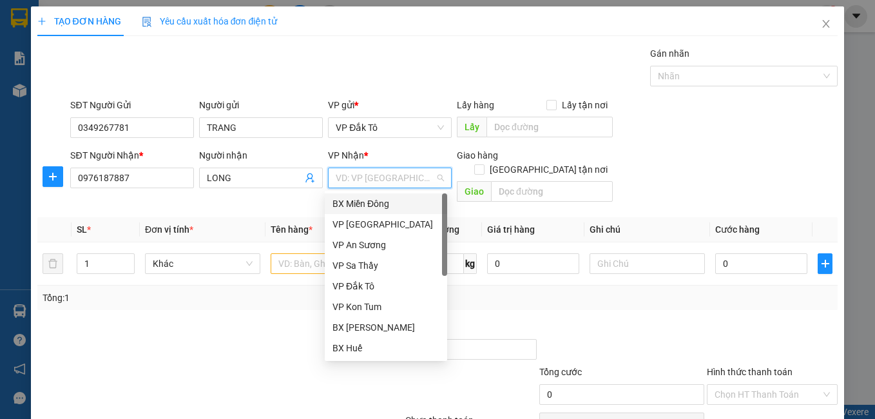
click at [382, 204] on div "BX Miền Đông" at bounding box center [386, 204] width 107 height 14
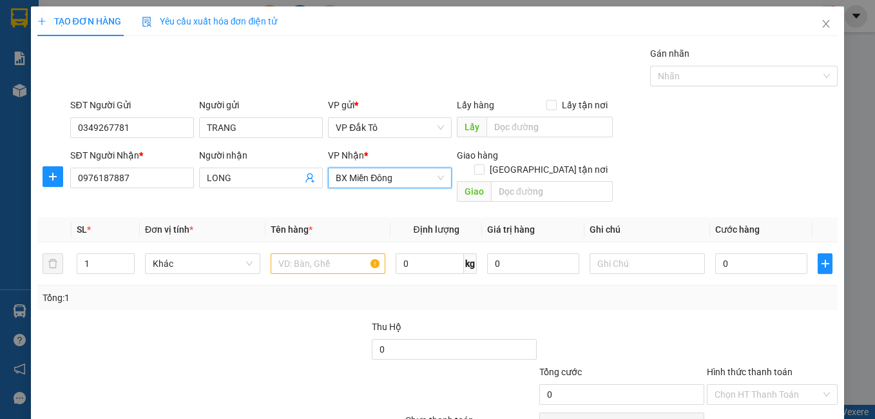
click at [413, 186] on span "BX Miền Đông" at bounding box center [390, 177] width 108 height 19
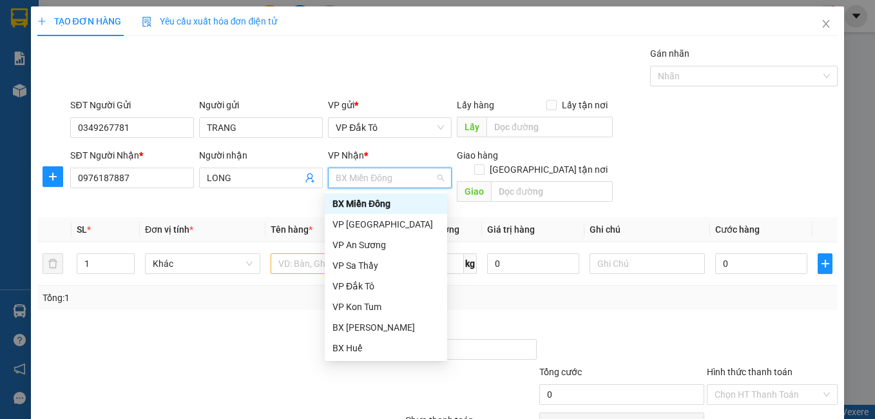
click at [378, 175] on span "BX Miền Đông" at bounding box center [390, 177] width 108 height 19
click at [383, 209] on div "BX Miền Đông" at bounding box center [386, 204] width 107 height 14
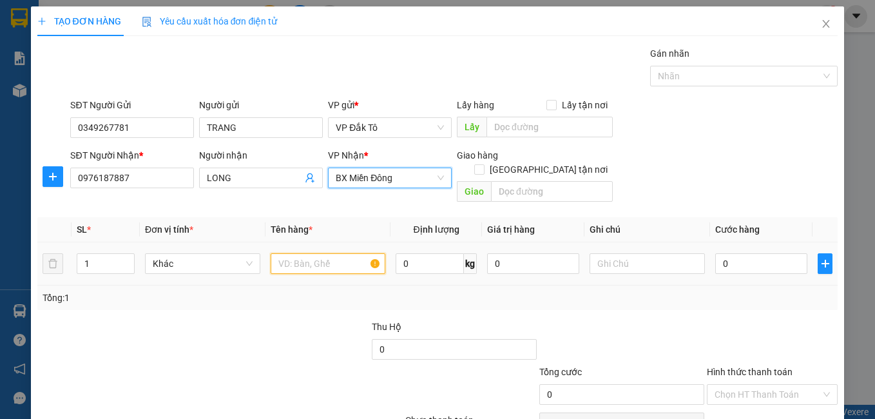
click at [290, 254] on input "text" at bounding box center [328, 263] width 115 height 21
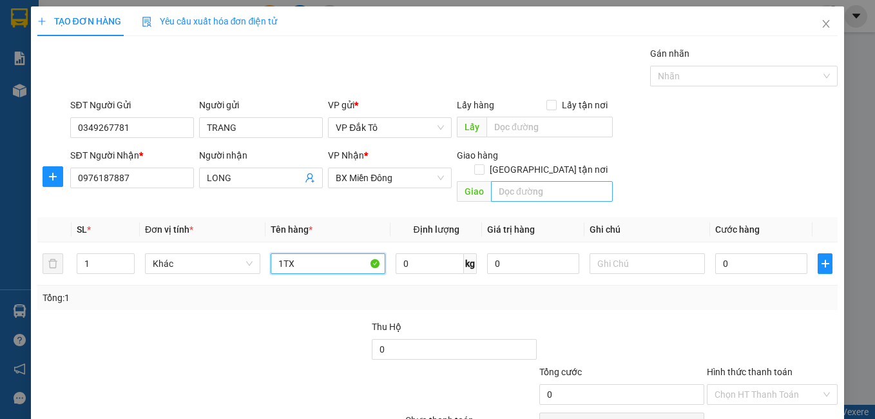
type input "1TX"
click at [506, 181] on input "text" at bounding box center [552, 191] width 122 height 21
type input "GÒ ĐẬU"
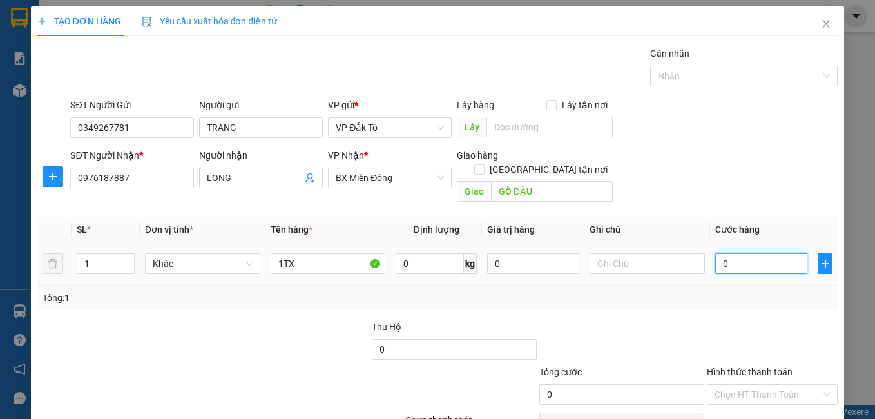
click at [754, 253] on input "0" at bounding box center [761, 263] width 92 height 21
type input "5"
type input "50"
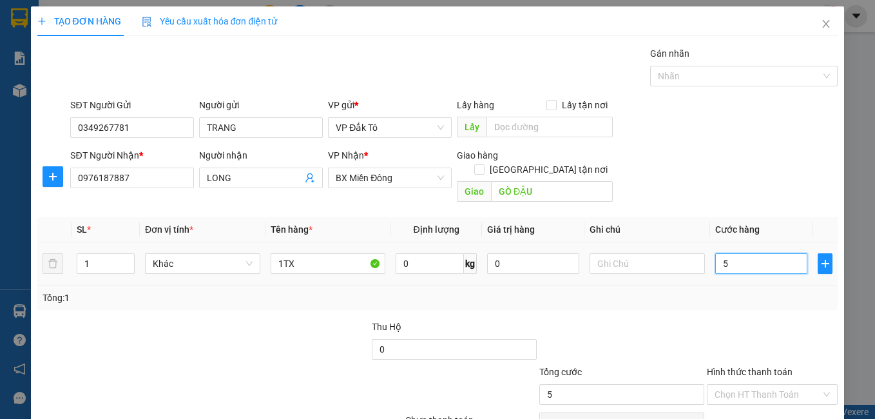
type input "50"
type input "50.000"
click at [735, 339] on div at bounding box center [773, 342] width 134 height 45
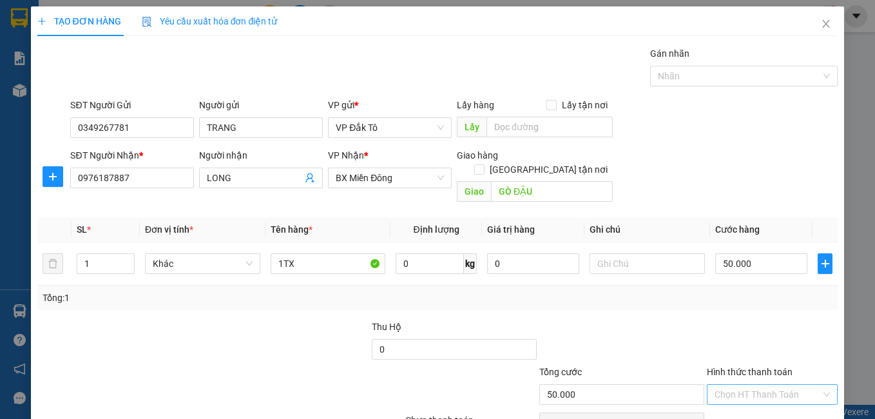
click at [737, 385] on input "Hình thức thanh toán" at bounding box center [768, 394] width 107 height 19
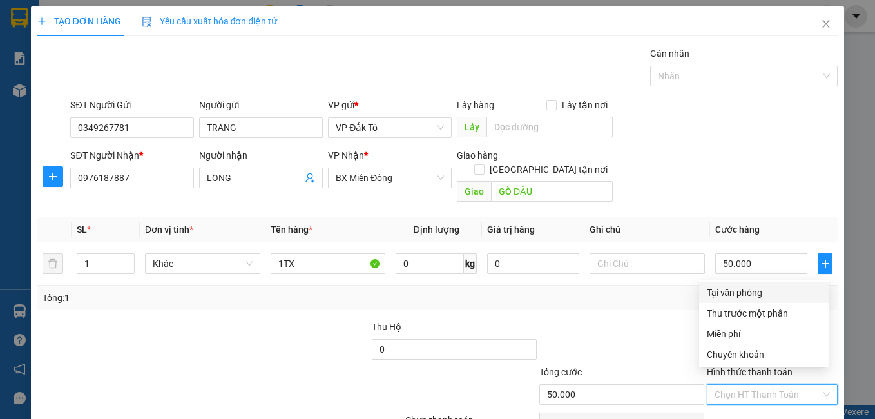
click at [729, 287] on div "Tại văn phòng" at bounding box center [764, 293] width 114 height 14
type input "0"
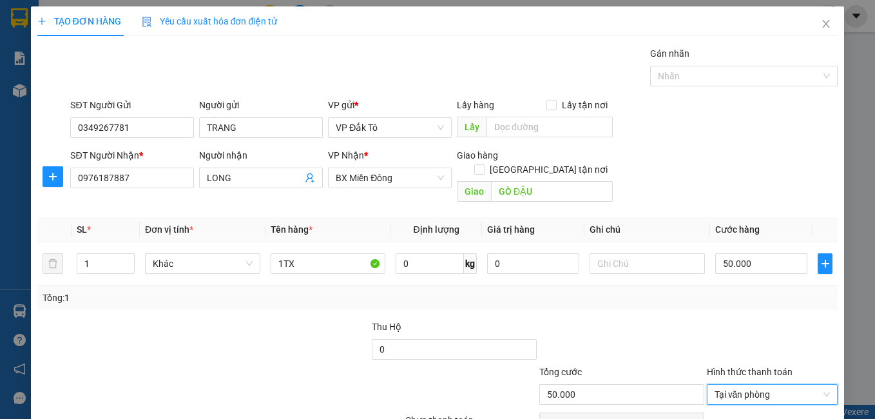
scroll to position [58, 0]
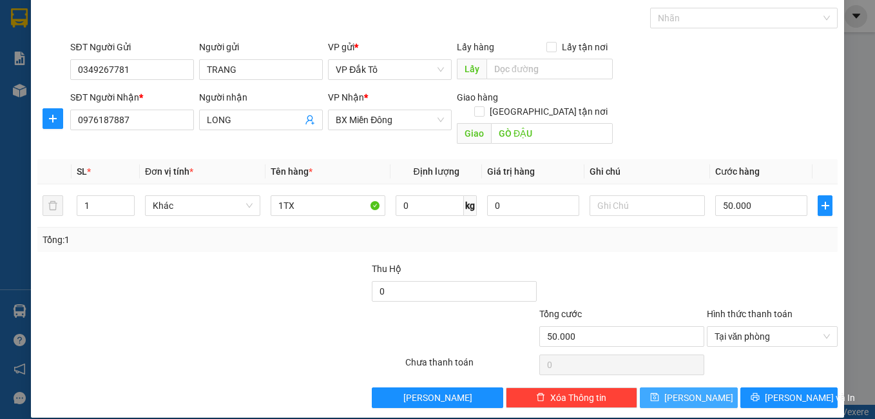
click at [676, 387] on button "[PERSON_NAME]" at bounding box center [689, 397] width 98 height 21
type input "0"
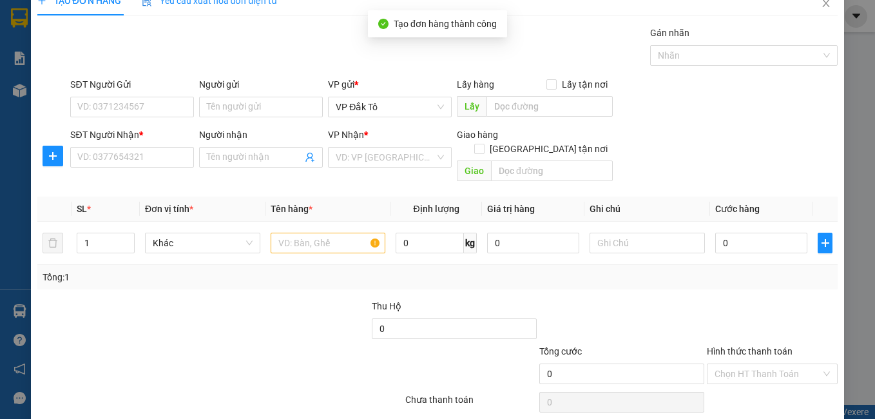
scroll to position [0, 0]
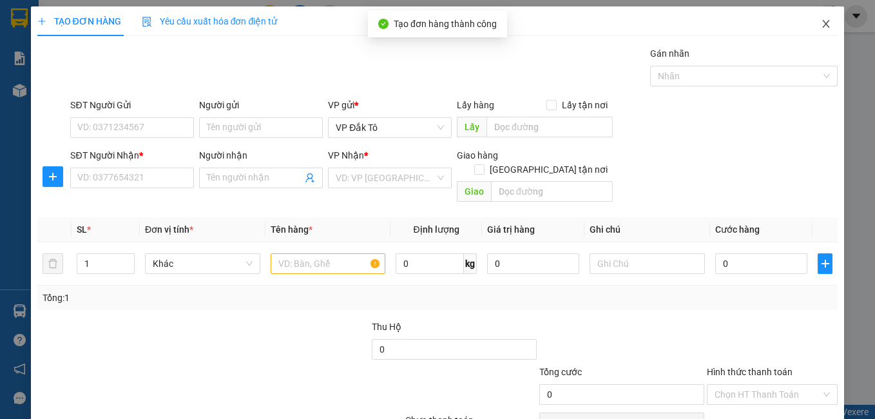
click at [821, 25] on icon "close" at bounding box center [826, 24] width 10 height 10
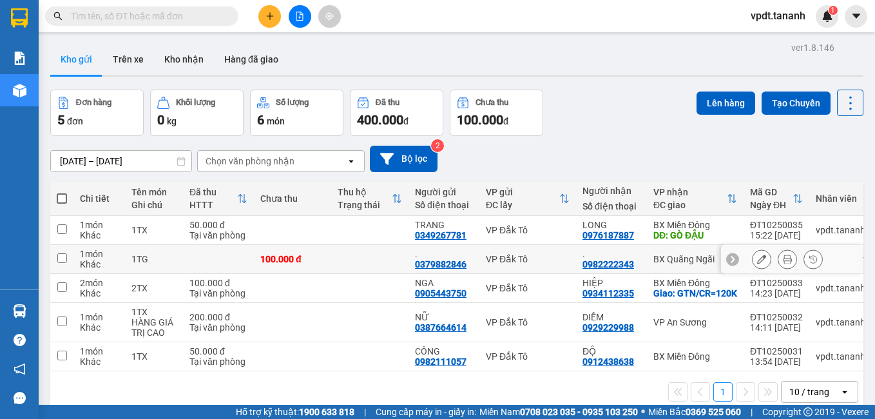
click at [362, 259] on td at bounding box center [369, 259] width 77 height 29
checkbox input "true"
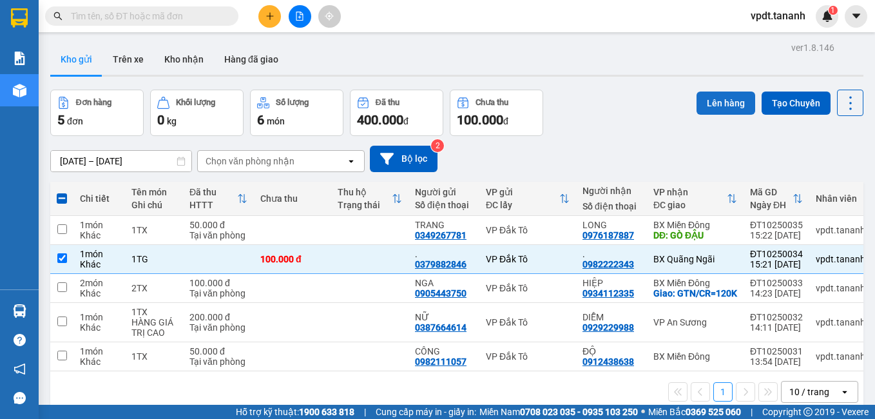
click at [708, 102] on button "Lên hàng" at bounding box center [726, 103] width 59 height 23
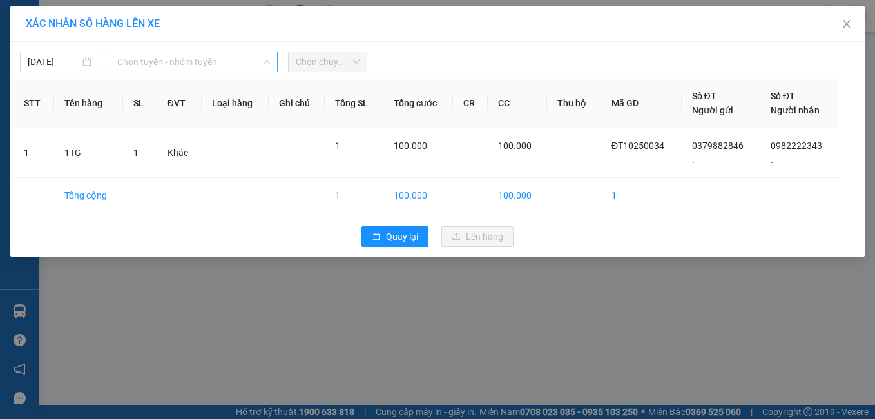
click at [162, 61] on span "Chọn tuyến - nhóm tuyến" at bounding box center [193, 61] width 153 height 19
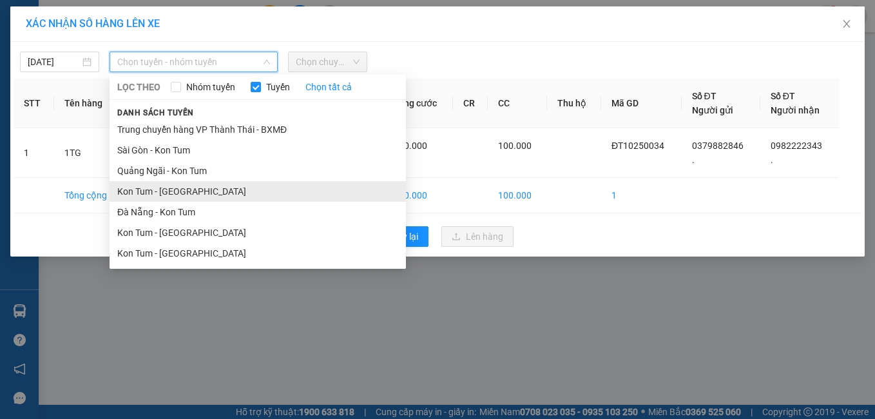
click at [184, 192] on li "Kon Tum - [GEOGRAPHIC_DATA]" at bounding box center [258, 191] width 296 height 21
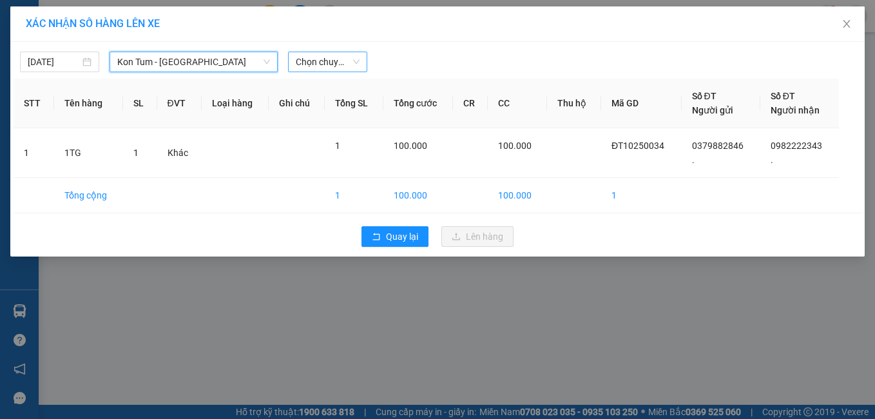
click at [340, 70] on span "Chọn chuyến" at bounding box center [328, 61] width 64 height 19
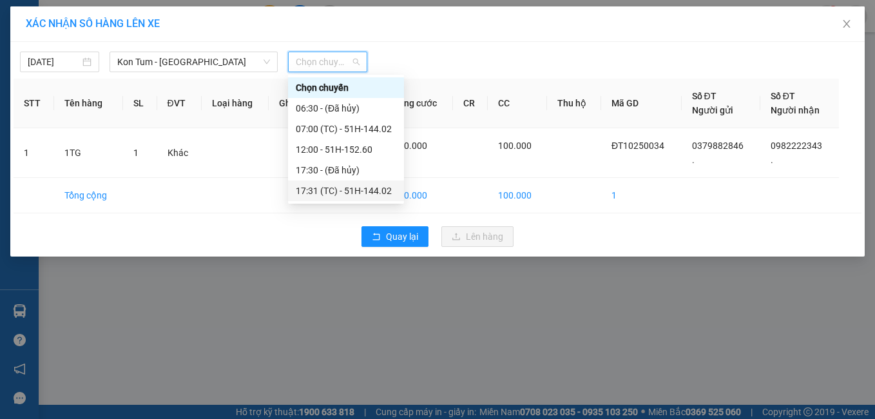
click at [341, 195] on div "17:31 (TC) - 51H-144.02" at bounding box center [346, 191] width 101 height 14
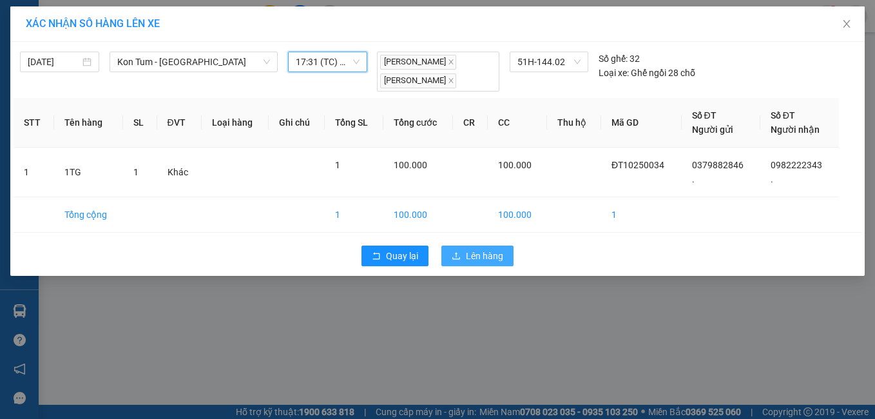
click at [489, 253] on span "Lên hàng" at bounding box center [484, 256] width 37 height 14
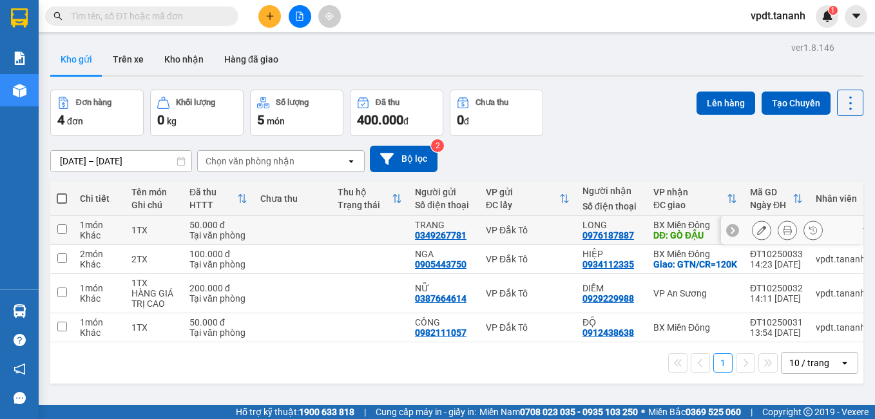
click at [538, 226] on div "VP Đắk Tô" at bounding box center [528, 230] width 84 height 10
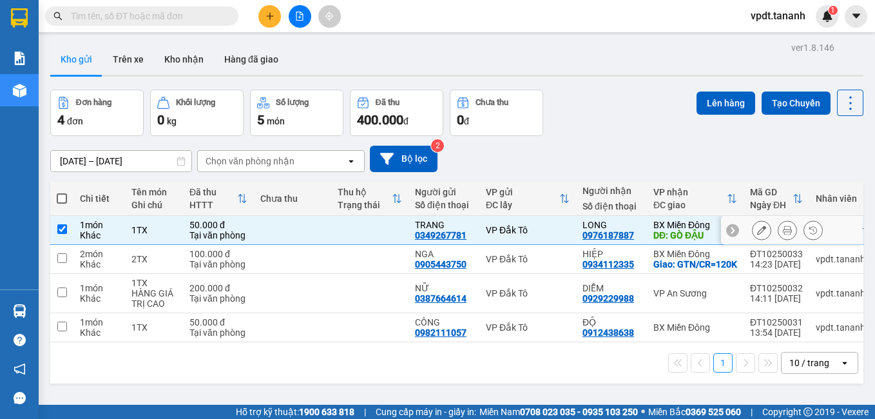
checkbox input "true"
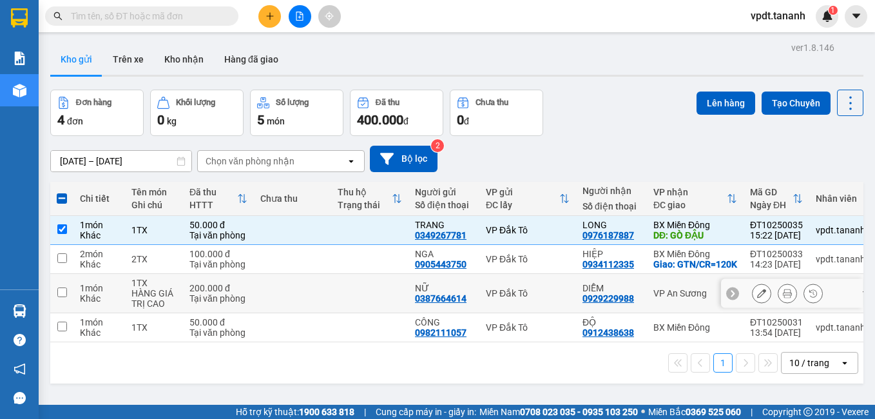
click at [543, 298] on div "VP Đắk Tô" at bounding box center [528, 293] width 84 height 10
checkbox input "true"
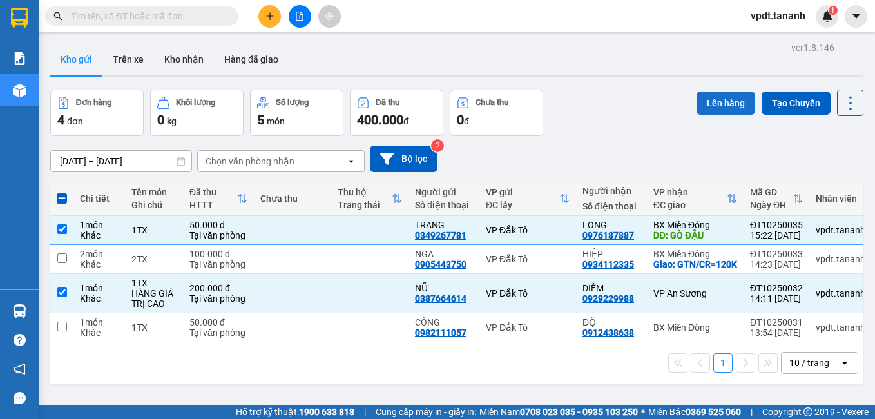
click at [725, 102] on button "Lên hàng" at bounding box center [726, 103] width 59 height 23
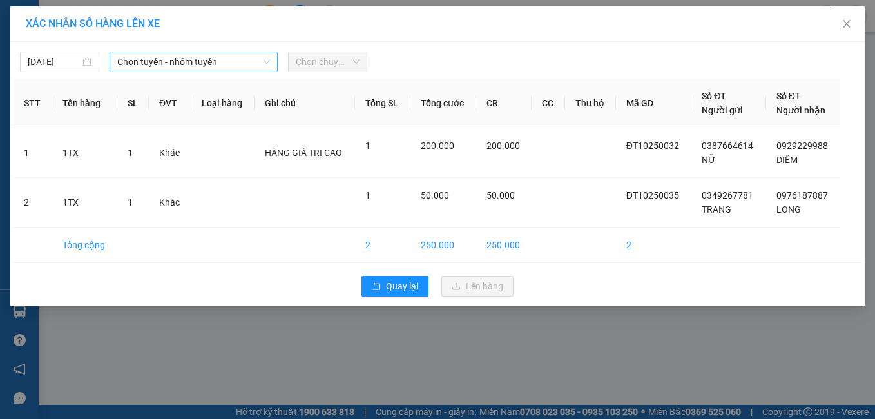
click at [203, 64] on span "Chọn tuyến - nhóm tuyến" at bounding box center [193, 61] width 153 height 19
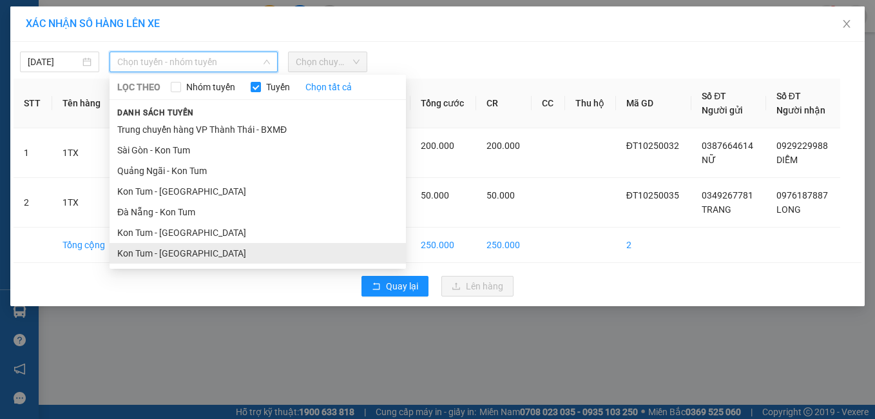
click at [162, 253] on li "Kon Tum - [GEOGRAPHIC_DATA]" at bounding box center [258, 253] width 296 height 21
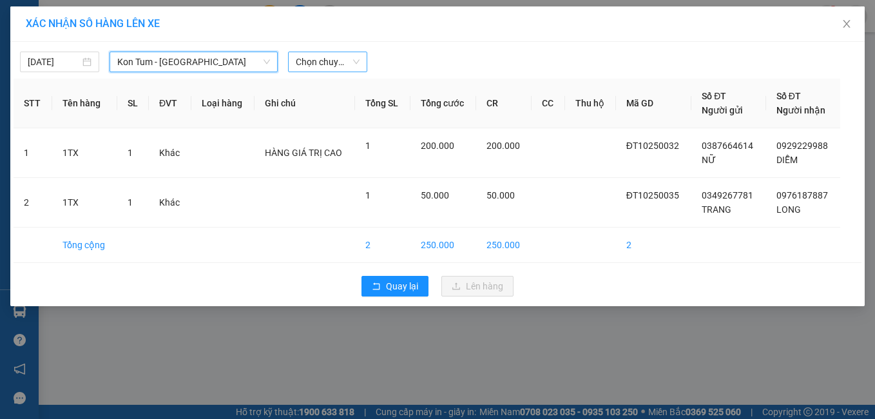
click at [326, 57] on span "Chọn chuyến" at bounding box center [328, 61] width 64 height 19
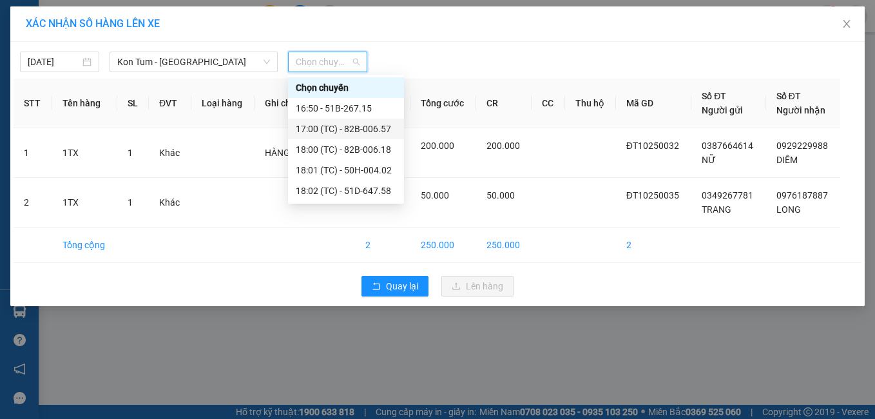
click at [345, 129] on div "17:00 (TC) - 82B-006.57" at bounding box center [346, 129] width 101 height 14
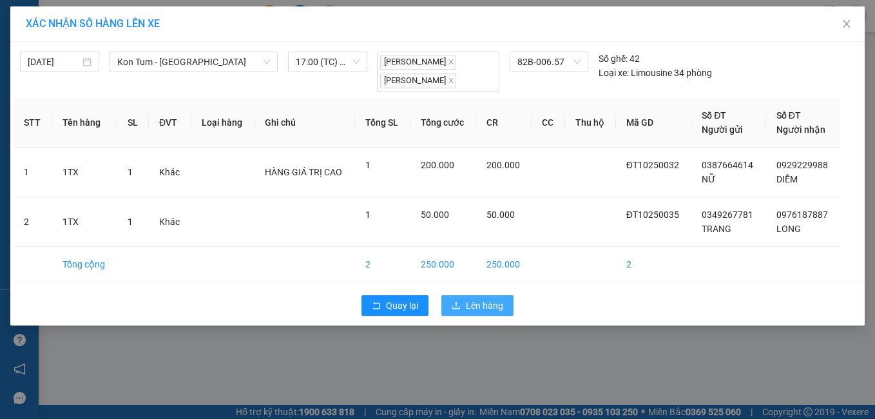
click at [486, 302] on span "Lên hàng" at bounding box center [484, 305] width 37 height 14
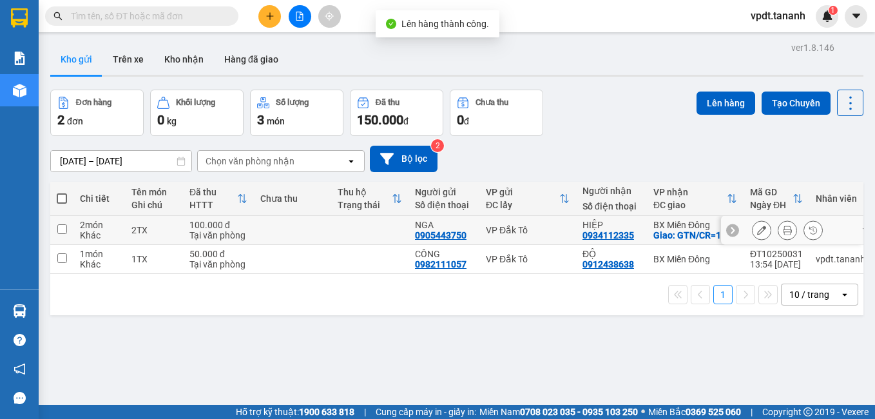
click at [558, 235] on div "VP Đắk Tô" at bounding box center [528, 230] width 84 height 10
checkbox input "true"
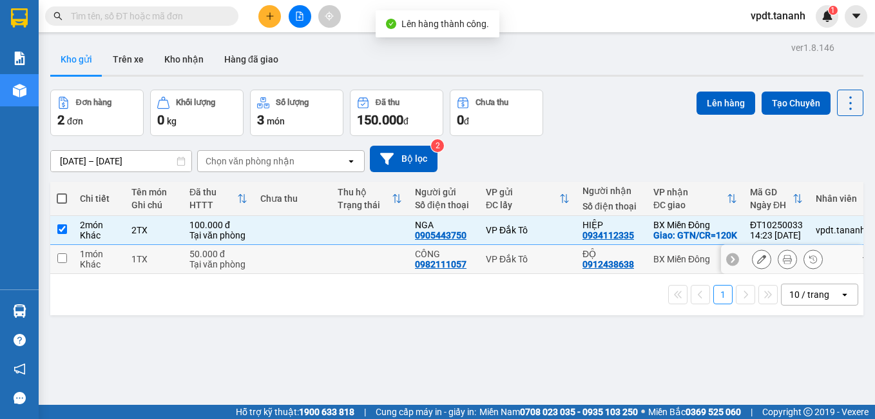
click at [534, 264] on div "VP Đắk Tô" at bounding box center [528, 259] width 84 height 10
checkbox input "true"
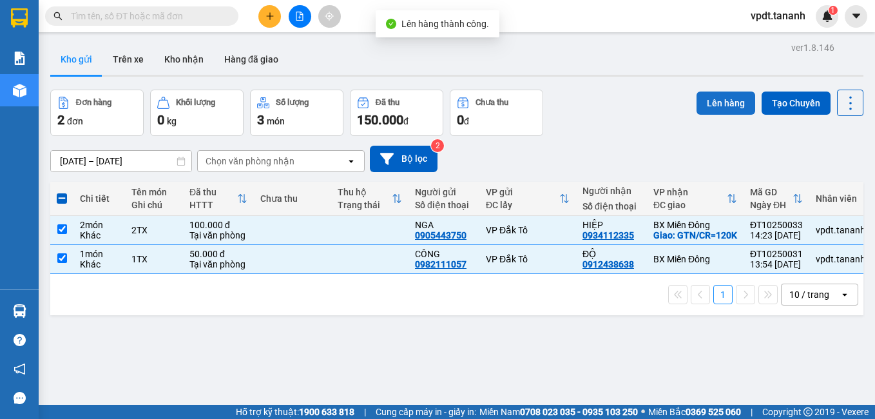
click at [717, 101] on button "Lên hàng" at bounding box center [726, 103] width 59 height 23
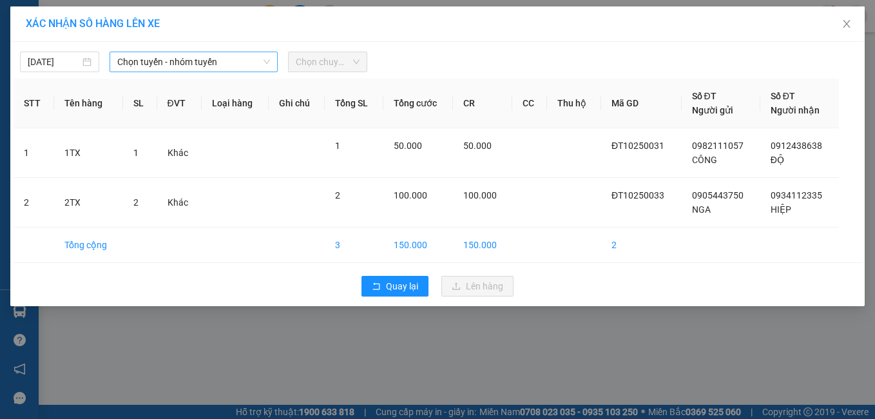
click at [228, 63] on span "Chọn tuyến - nhóm tuyến" at bounding box center [193, 61] width 153 height 19
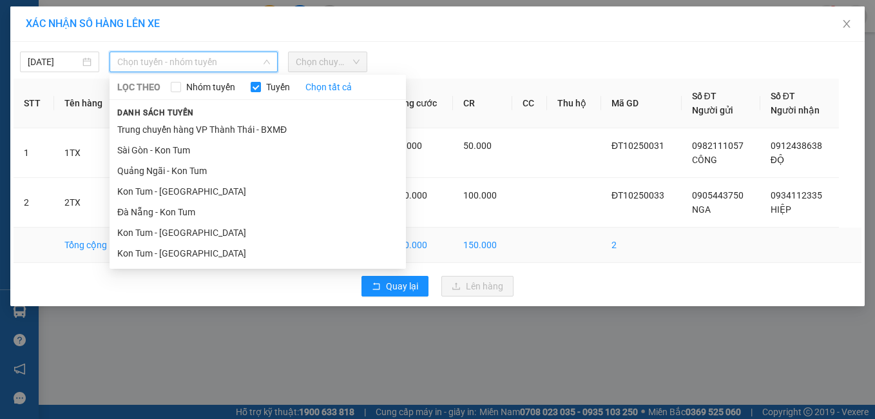
click at [177, 261] on li "Kon Tum - [GEOGRAPHIC_DATA]" at bounding box center [258, 253] width 296 height 21
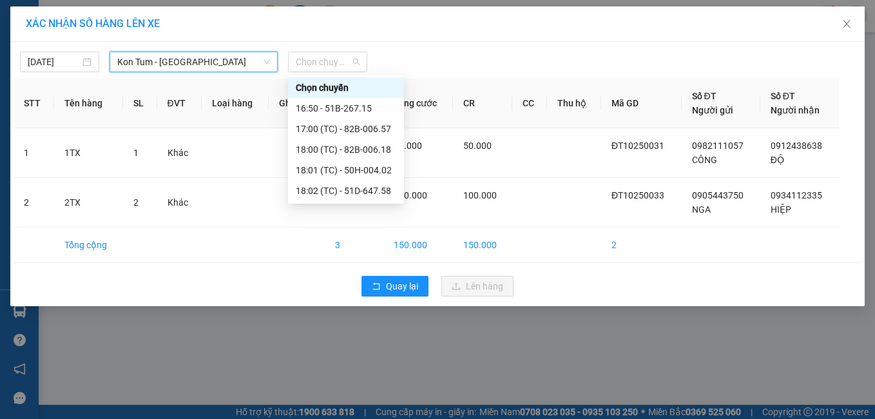
click at [336, 73] on div "[DATE] Kon Tum - [GEOGRAPHIC_DATA] [GEOGRAPHIC_DATA] Tum - [GEOGRAPHIC_DATA] LỌ…" at bounding box center [437, 174] width 855 height 264
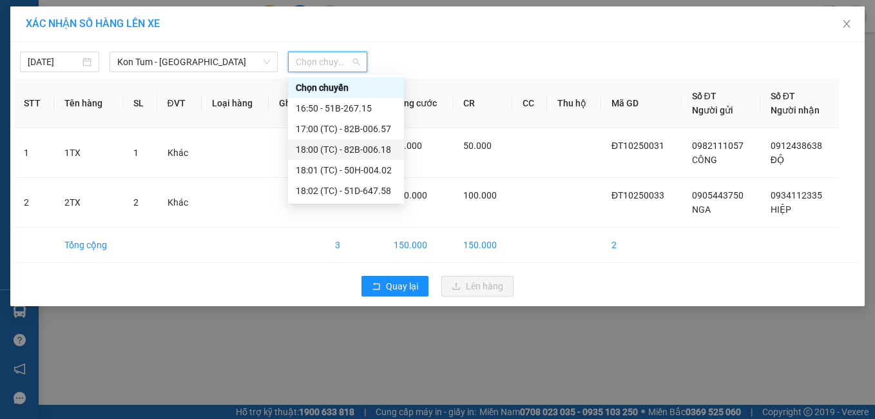
click at [340, 147] on div "18:00 (TC) - 82B-006.18" at bounding box center [346, 149] width 101 height 14
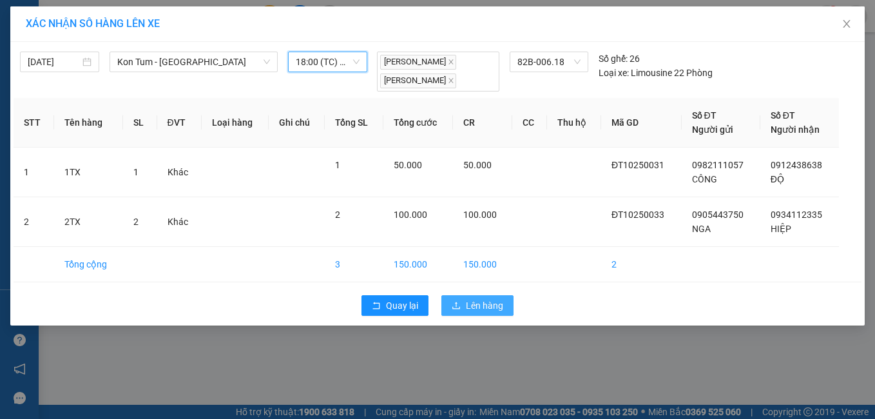
click at [483, 307] on span "Lên hàng" at bounding box center [484, 305] width 37 height 14
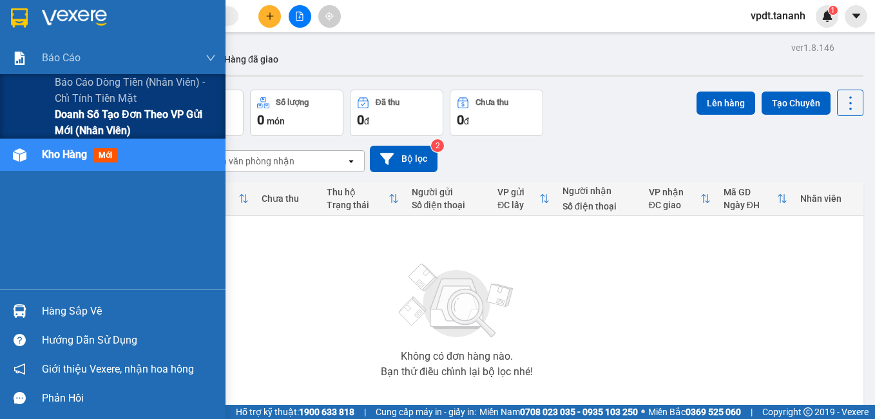
click at [99, 117] on span "Doanh số tạo đơn theo VP gửi mới (nhân viên)" at bounding box center [135, 122] width 161 height 32
